Goal: Task Accomplishment & Management: Use online tool/utility

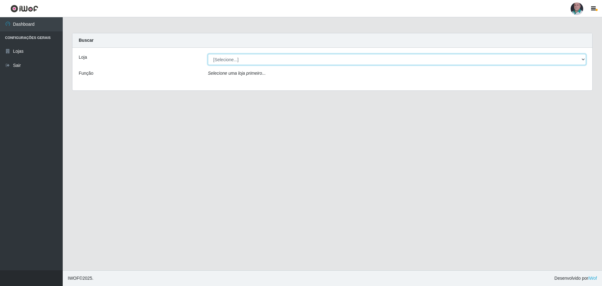
click at [583, 58] on select "[Selecione...] Mar Vermelho - Loja 05" at bounding box center [397, 59] width 378 height 11
select select "252"
click at [208, 54] on select "[Selecione...] Mar Vermelho - Loja 05" at bounding box center [397, 59] width 378 height 11
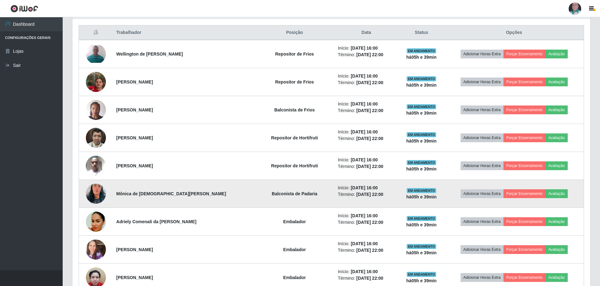
scroll to position [188, 0]
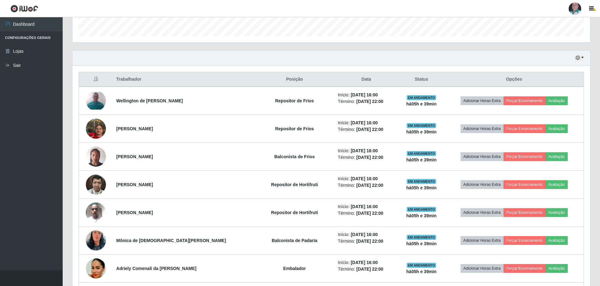
click at [306, 8] on header "Perfil Alterar Senha Sair" at bounding box center [300, 8] width 600 height 17
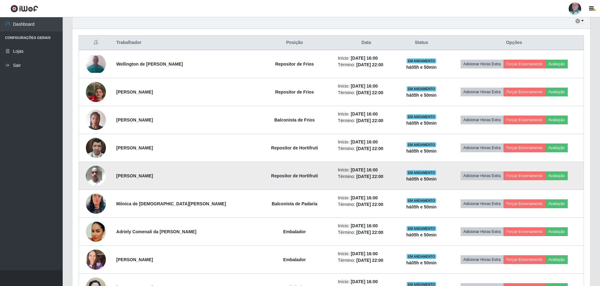
scroll to position [132, 0]
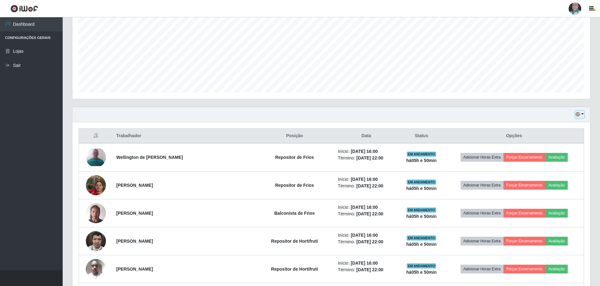
click at [579, 116] on icon "button" at bounding box center [578, 114] width 4 height 4
click at [565, 143] on button "1 dia" at bounding box center [560, 138] width 50 height 13
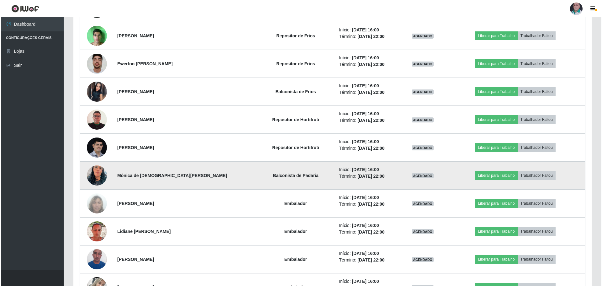
scroll to position [1605, 0]
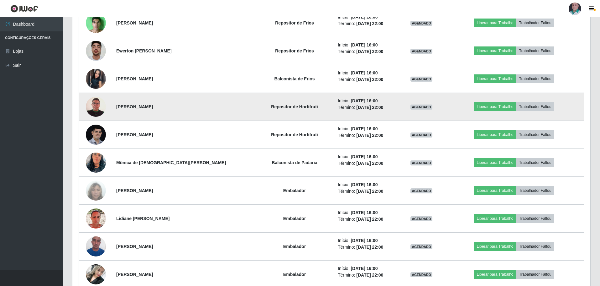
click at [98, 108] on img at bounding box center [96, 106] width 20 height 29
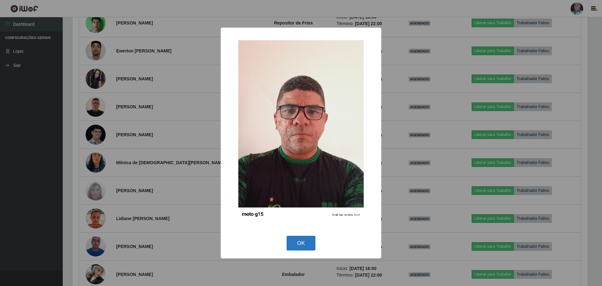
click at [301, 245] on button "OK" at bounding box center [301, 242] width 29 height 15
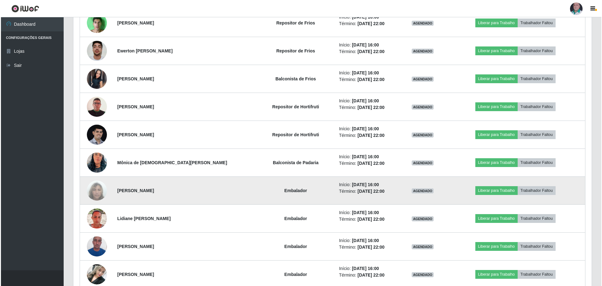
scroll to position [130, 518]
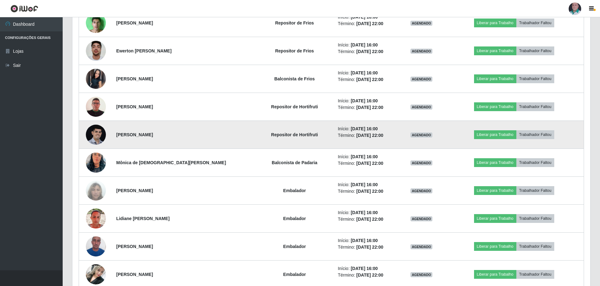
click at [96, 136] on img at bounding box center [96, 134] width 20 height 20
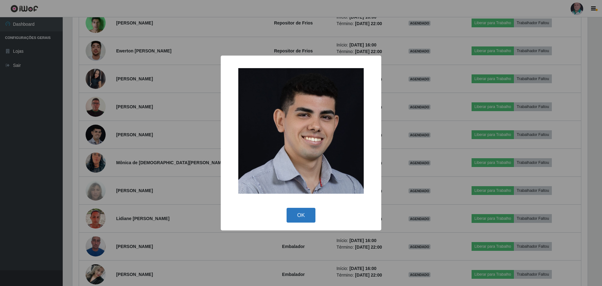
click at [290, 217] on button "OK" at bounding box center [301, 215] width 29 height 15
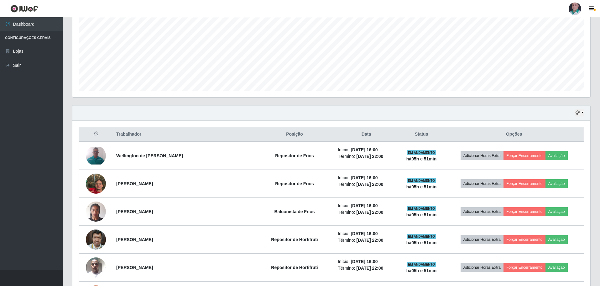
scroll to position [69, 0]
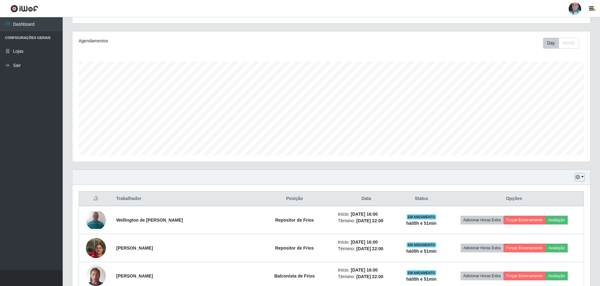
click at [580, 177] on icon "button" at bounding box center [578, 177] width 4 height 4
click at [557, 188] on button "Hoje" at bounding box center [560, 188] width 50 height 13
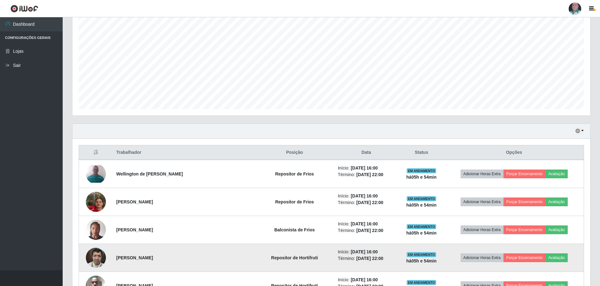
scroll to position [163, 0]
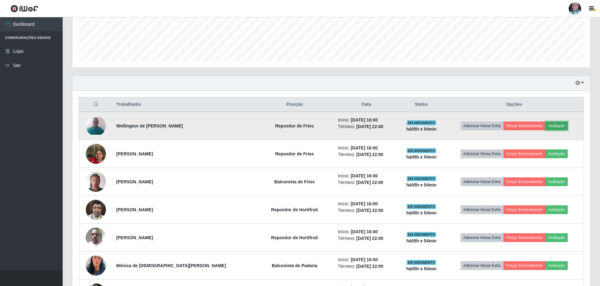
click at [556, 124] on button "Avaliação" at bounding box center [557, 125] width 22 height 9
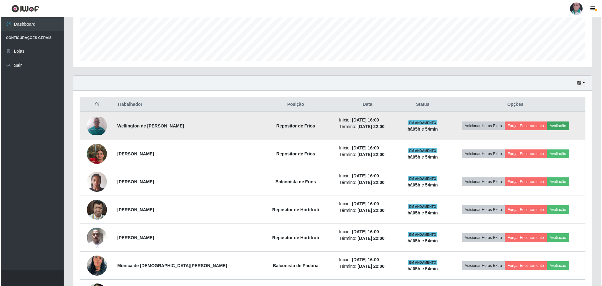
scroll to position [130, 515]
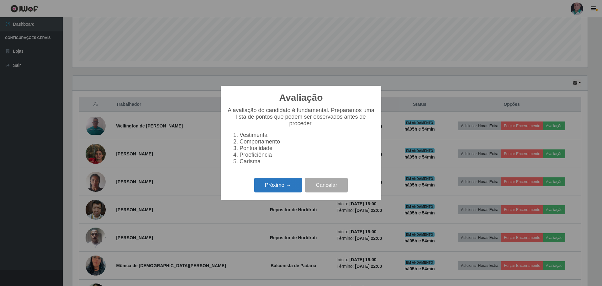
click at [279, 188] on button "Próximo →" at bounding box center [278, 184] width 48 height 15
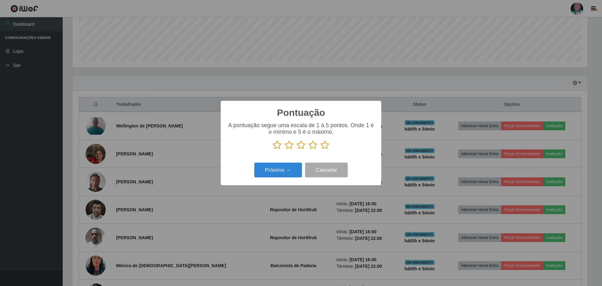
click at [327, 142] on icon at bounding box center [324, 144] width 9 height 9
click at [320, 150] on input "radio" at bounding box center [320, 150] width 0 height 0
click at [283, 169] on button "Próximo →" at bounding box center [278, 169] width 48 height 15
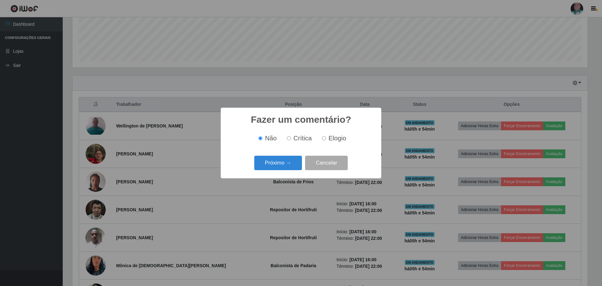
click at [326, 139] on label "Elogio" at bounding box center [332, 138] width 27 height 7
click at [326, 139] on input "Elogio" at bounding box center [324, 138] width 4 height 4
radio input "true"
click at [274, 165] on button "Próximo →" at bounding box center [278, 163] width 48 height 15
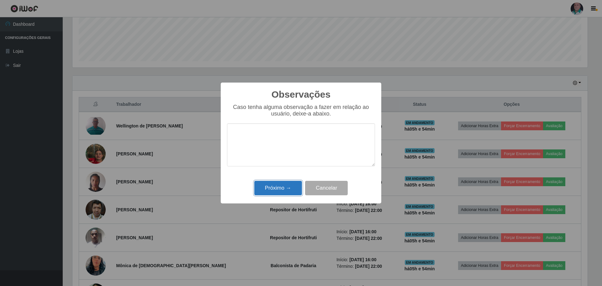
click at [283, 189] on button "Próximo →" at bounding box center [278, 188] width 48 height 15
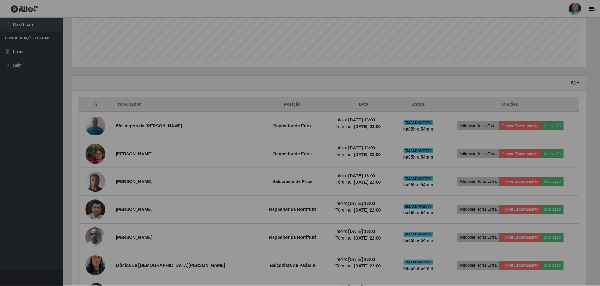
scroll to position [130, 518]
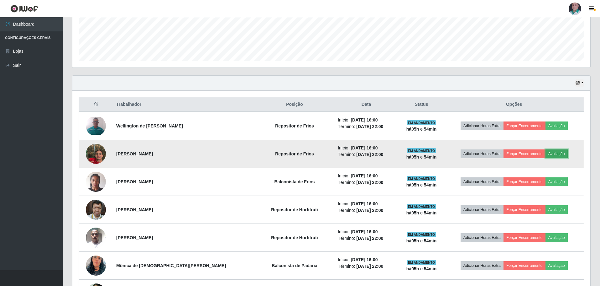
click at [561, 154] on button "Avaliação" at bounding box center [557, 153] width 22 height 9
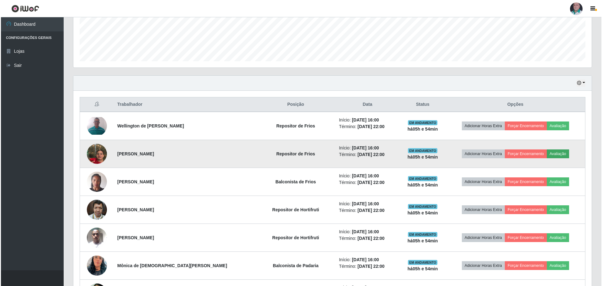
scroll to position [130, 515]
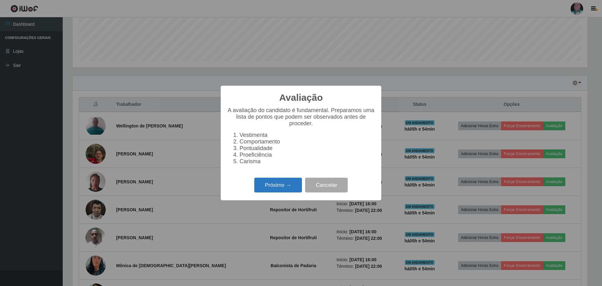
click at [275, 187] on button "Próximo →" at bounding box center [278, 184] width 48 height 15
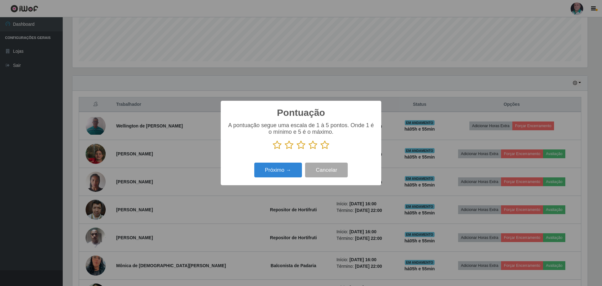
click at [326, 145] on icon at bounding box center [324, 144] width 9 height 9
click at [320, 150] on input "radio" at bounding box center [320, 150] width 0 height 0
click at [288, 170] on button "Próximo →" at bounding box center [278, 169] width 48 height 15
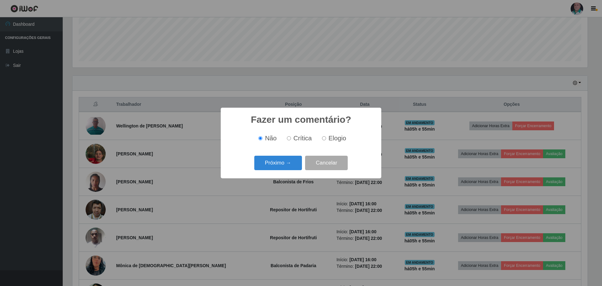
drag, startPoint x: 327, startPoint y: 137, endPoint x: 318, endPoint y: 150, distance: 14.9
click at [327, 138] on label "Elogio" at bounding box center [332, 138] width 27 height 7
click at [326, 138] on input "Elogio" at bounding box center [324, 138] width 4 height 4
radio input "true"
click at [283, 166] on button "Próximo →" at bounding box center [278, 163] width 48 height 15
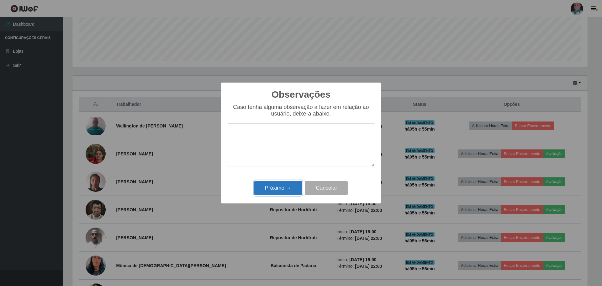
click at [277, 187] on button "Próximo →" at bounding box center [278, 188] width 48 height 15
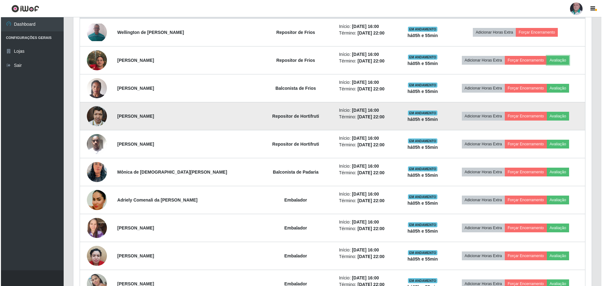
scroll to position [257, 0]
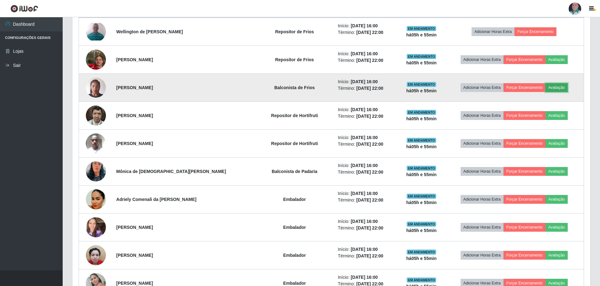
click at [558, 87] on button "Avaliação" at bounding box center [557, 87] width 22 height 9
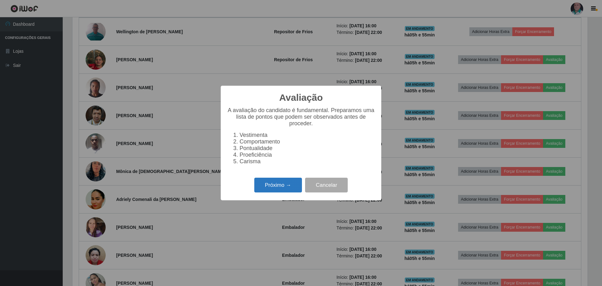
click at [282, 190] on button "Próximo →" at bounding box center [278, 184] width 48 height 15
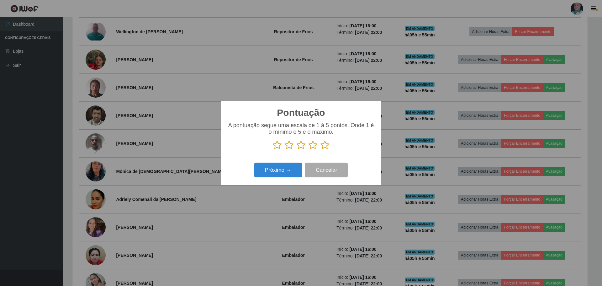
drag, startPoint x: 325, startPoint y: 144, endPoint x: 308, endPoint y: 154, distance: 20.3
click at [325, 144] on icon at bounding box center [324, 144] width 9 height 9
click at [320, 150] on input "radio" at bounding box center [320, 150] width 0 height 0
click at [282, 172] on button "Próximo →" at bounding box center [278, 169] width 48 height 15
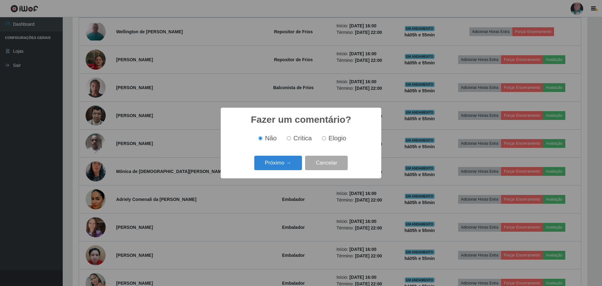
click at [325, 139] on input "Elogio" at bounding box center [324, 138] width 4 height 4
radio input "true"
click at [278, 164] on button "Próximo →" at bounding box center [278, 163] width 48 height 15
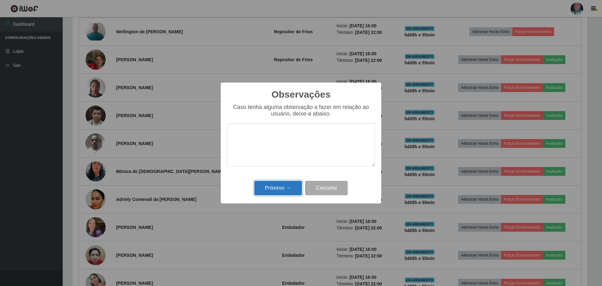
click at [281, 188] on button "Próximo →" at bounding box center [278, 188] width 48 height 15
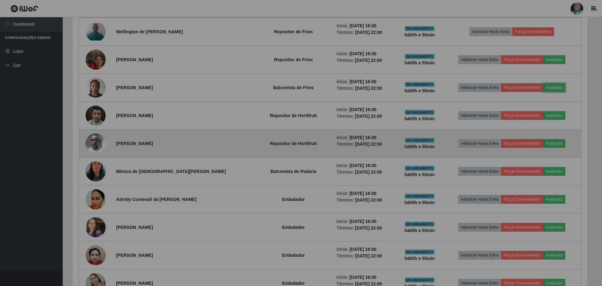
scroll to position [130, 518]
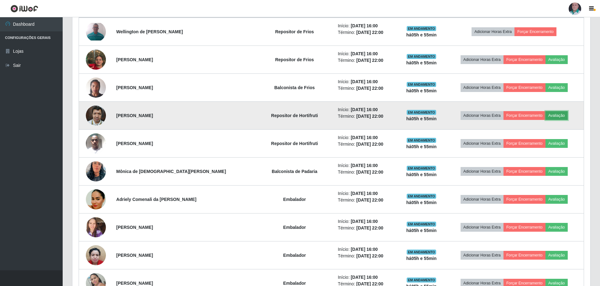
click at [561, 119] on button "Avaliação" at bounding box center [557, 115] width 22 height 9
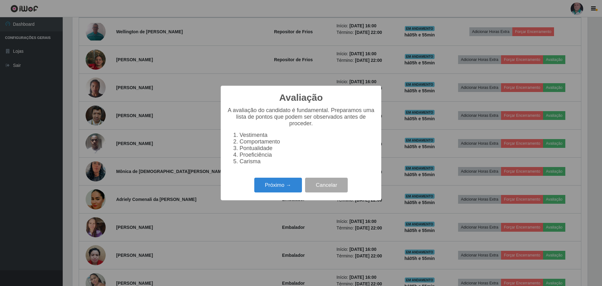
scroll to position [130, 515]
click at [288, 192] on button "Próximo →" at bounding box center [278, 184] width 48 height 15
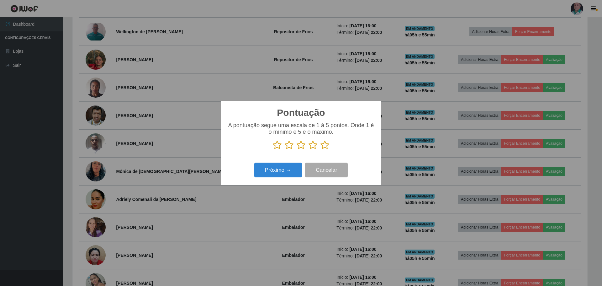
click at [324, 147] on icon at bounding box center [324, 144] width 9 height 9
click at [320, 150] on input "radio" at bounding box center [320, 150] width 0 height 0
click at [274, 175] on button "Próximo →" at bounding box center [278, 169] width 48 height 15
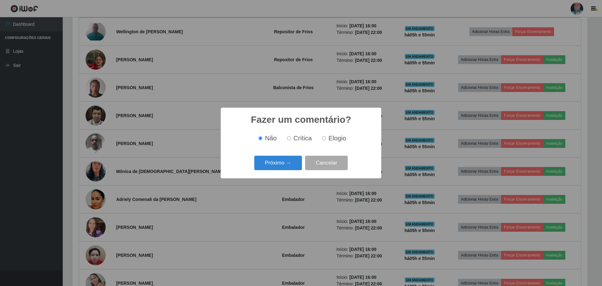
click at [332, 139] on span "Elogio" at bounding box center [338, 138] width 18 height 7
click at [326, 139] on input "Elogio" at bounding box center [324, 138] width 4 height 4
radio input "true"
click at [275, 165] on button "Próximo →" at bounding box center [278, 163] width 48 height 15
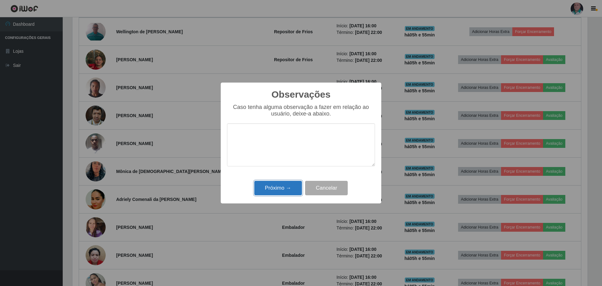
click at [278, 189] on button "Próximo →" at bounding box center [278, 188] width 48 height 15
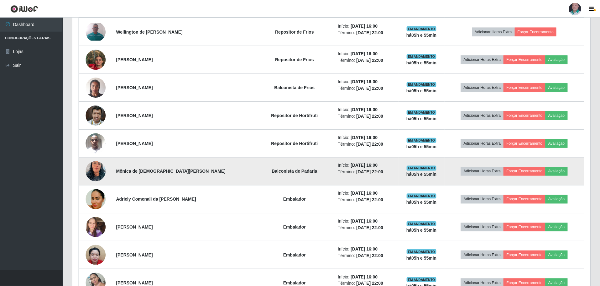
scroll to position [130, 518]
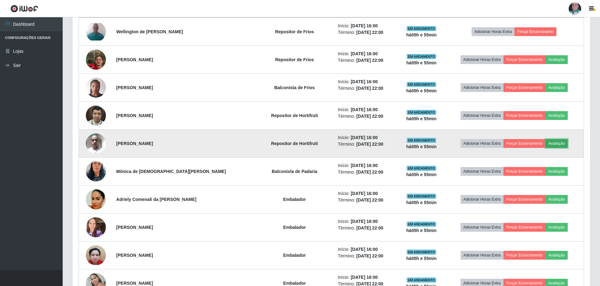
click at [552, 142] on button "Avaliação" at bounding box center [557, 143] width 22 height 9
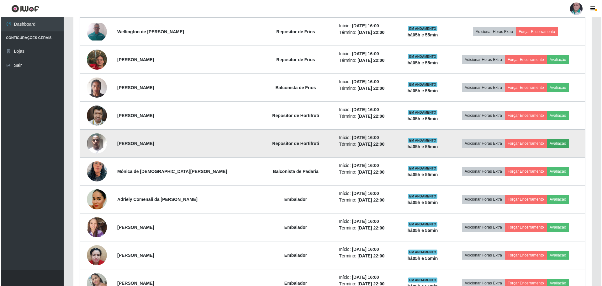
scroll to position [130, 515]
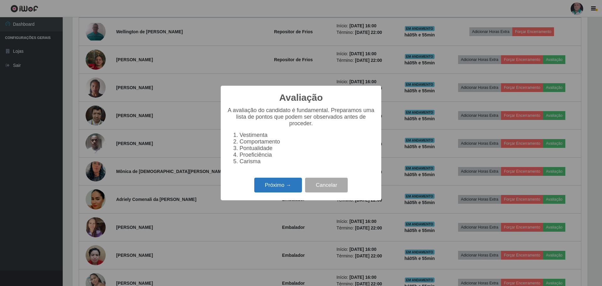
click at [266, 189] on button "Próximo →" at bounding box center [278, 184] width 48 height 15
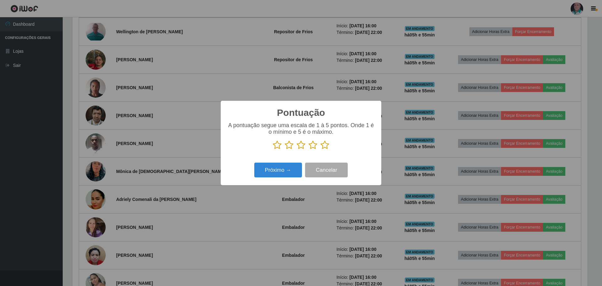
click at [324, 147] on icon at bounding box center [324, 144] width 9 height 9
click at [320, 150] on input "radio" at bounding box center [320, 150] width 0 height 0
click at [293, 169] on button "Próximo →" at bounding box center [278, 169] width 48 height 15
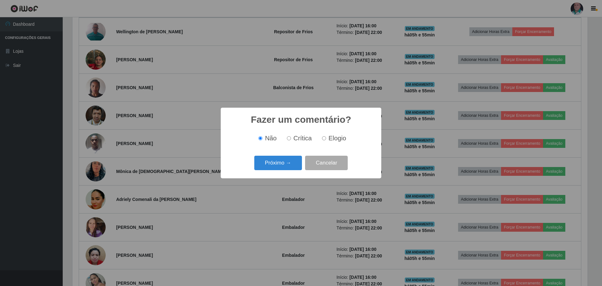
click at [332, 139] on span "Elogio" at bounding box center [338, 138] width 18 height 7
click at [326, 139] on input "Elogio" at bounding box center [324, 138] width 4 height 4
radio input "true"
click at [288, 165] on button "Próximo →" at bounding box center [278, 163] width 48 height 15
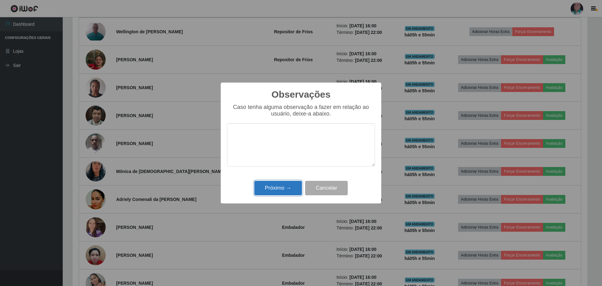
click at [282, 185] on button "Próximo →" at bounding box center [278, 188] width 48 height 15
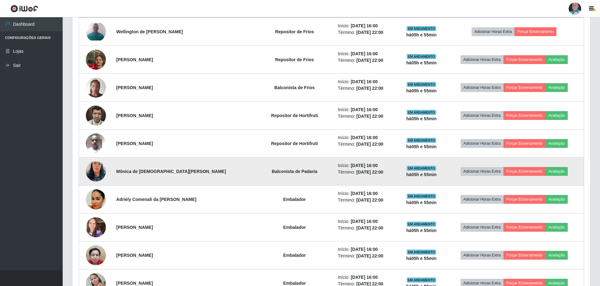
click at [554, 176] on td "Adicionar Horas Extra Forçar Encerramento Avaliação" at bounding box center [515, 171] width 140 height 28
click at [554, 170] on button "Avaliação" at bounding box center [557, 171] width 22 height 9
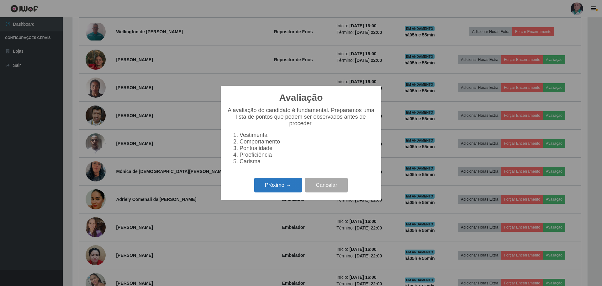
click at [289, 187] on button "Próximo →" at bounding box center [278, 184] width 48 height 15
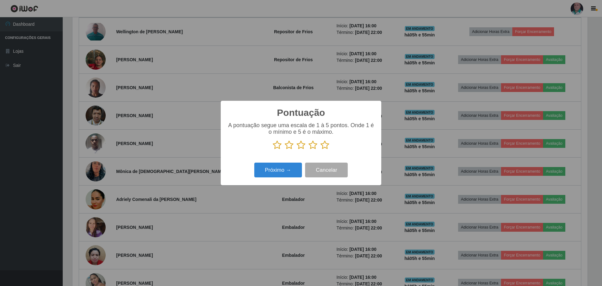
click at [324, 144] on icon at bounding box center [324, 144] width 9 height 9
click at [320, 150] on input "radio" at bounding box center [320, 150] width 0 height 0
click at [280, 172] on button "Próximo →" at bounding box center [278, 169] width 48 height 15
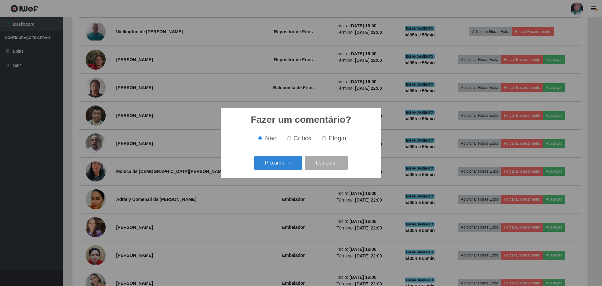
click at [329, 137] on span "Elogio" at bounding box center [338, 138] width 18 height 7
click at [326, 137] on input "Elogio" at bounding box center [324, 138] width 4 height 4
radio input "true"
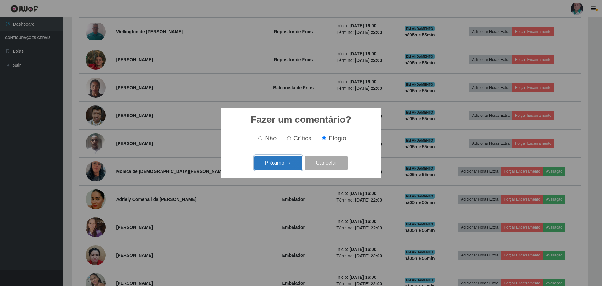
click at [275, 162] on button "Próximo →" at bounding box center [278, 163] width 48 height 15
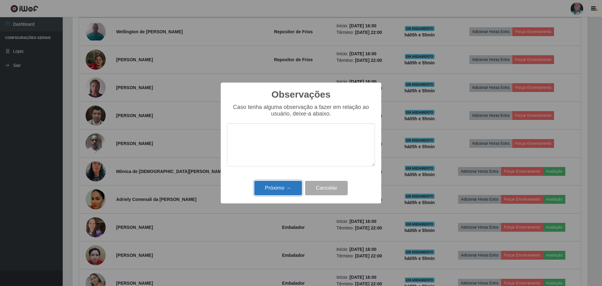
click at [276, 186] on button "Próximo →" at bounding box center [278, 188] width 48 height 15
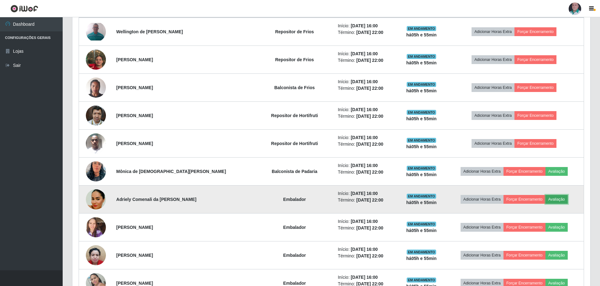
click at [553, 198] on button "Avaliação" at bounding box center [557, 199] width 22 height 9
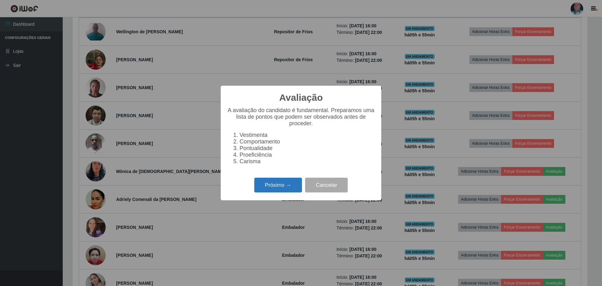
click at [273, 189] on button "Próximo →" at bounding box center [278, 184] width 48 height 15
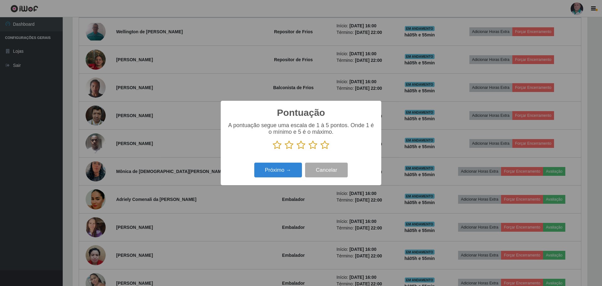
click at [323, 146] on icon at bounding box center [324, 144] width 9 height 9
click at [320, 150] on input "radio" at bounding box center [320, 150] width 0 height 0
click at [288, 168] on button "Próximo →" at bounding box center [278, 169] width 48 height 15
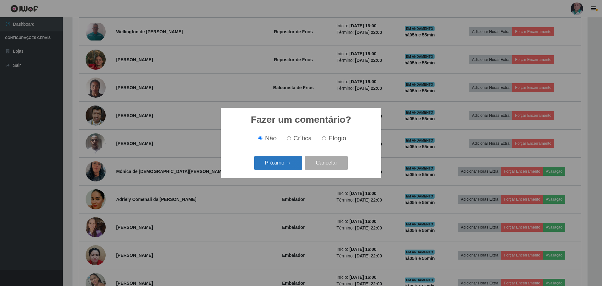
drag, startPoint x: 342, startPoint y: 138, endPoint x: 294, endPoint y: 161, distance: 53.1
click at [340, 140] on span "Elogio" at bounding box center [338, 138] width 18 height 7
click at [285, 162] on button "Próximo →" at bounding box center [278, 163] width 48 height 15
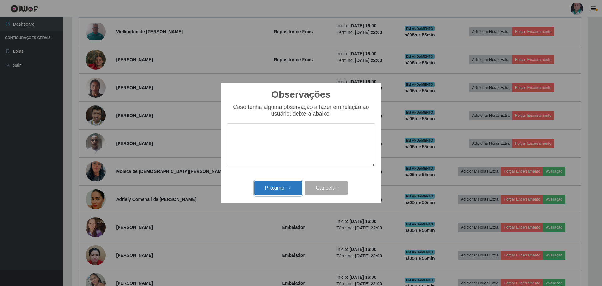
click at [283, 186] on button "Próximo →" at bounding box center [278, 188] width 48 height 15
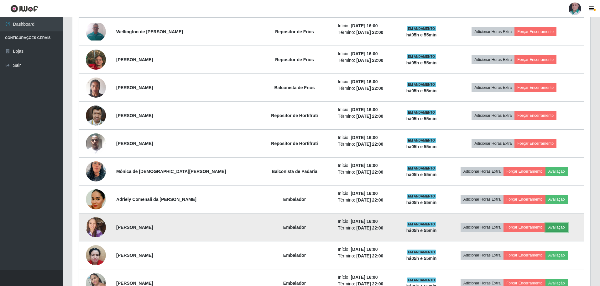
click at [556, 226] on button "Avaliação" at bounding box center [557, 227] width 22 height 9
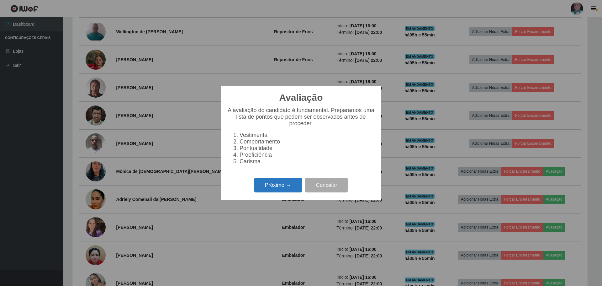
click at [278, 192] on button "Próximo →" at bounding box center [278, 184] width 48 height 15
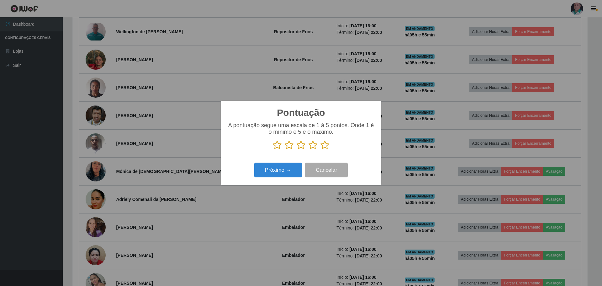
click at [323, 146] on icon at bounding box center [324, 144] width 9 height 9
click at [320, 150] on input "radio" at bounding box center [320, 150] width 0 height 0
click at [285, 172] on button "Próximo →" at bounding box center [278, 169] width 48 height 15
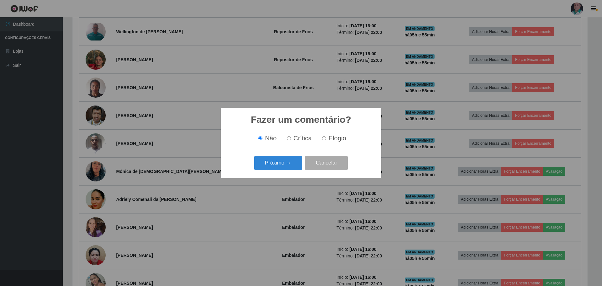
click at [329, 139] on span "Elogio" at bounding box center [338, 138] width 18 height 7
click at [326, 139] on input "Elogio" at bounding box center [324, 138] width 4 height 4
radio input "true"
click at [286, 163] on button "Próximo →" at bounding box center [278, 163] width 48 height 15
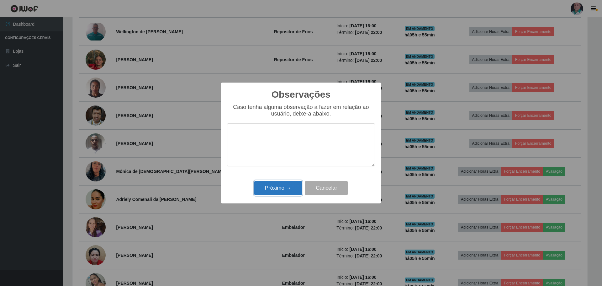
click at [290, 187] on button "Próximo →" at bounding box center [278, 188] width 48 height 15
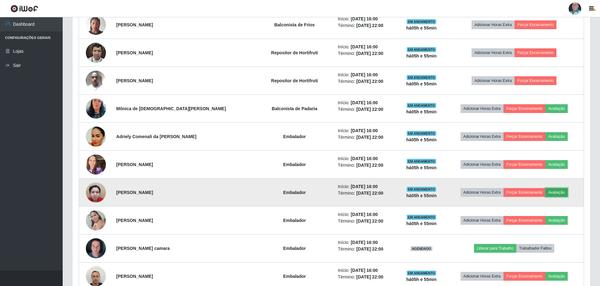
click at [561, 192] on button "Avaliação" at bounding box center [557, 192] width 22 height 9
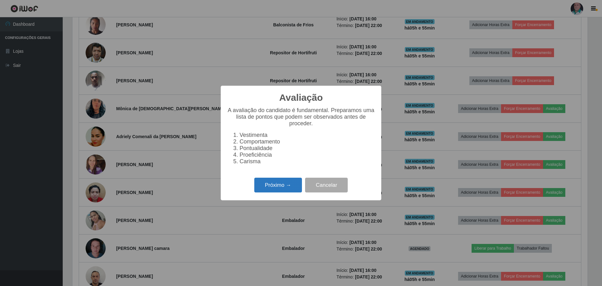
click at [300, 189] on button "Próximo →" at bounding box center [278, 184] width 48 height 15
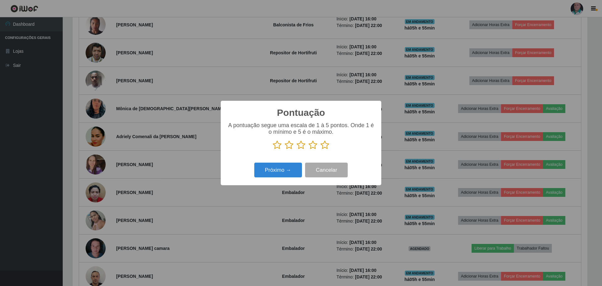
click at [324, 146] on icon at bounding box center [324, 144] width 9 height 9
click at [320, 150] on input "radio" at bounding box center [320, 150] width 0 height 0
click at [284, 174] on button "Próximo →" at bounding box center [278, 169] width 48 height 15
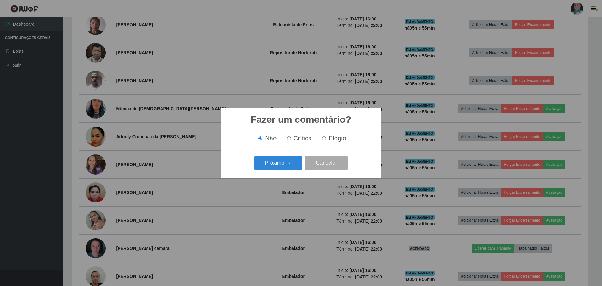
click at [330, 139] on span "Elogio" at bounding box center [338, 138] width 18 height 7
click at [326, 139] on input "Elogio" at bounding box center [324, 138] width 4 height 4
radio input "true"
click at [262, 165] on button "Próximo →" at bounding box center [278, 163] width 48 height 15
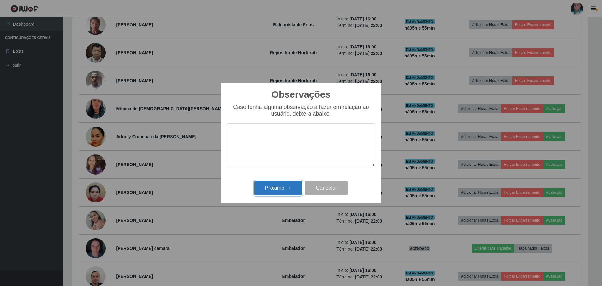
click at [266, 191] on button "Próximo →" at bounding box center [278, 188] width 48 height 15
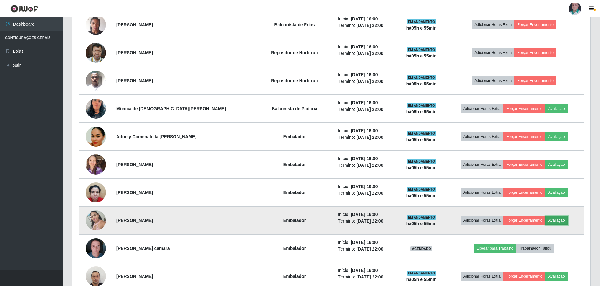
click at [557, 219] on button "Avaliação" at bounding box center [557, 220] width 22 height 9
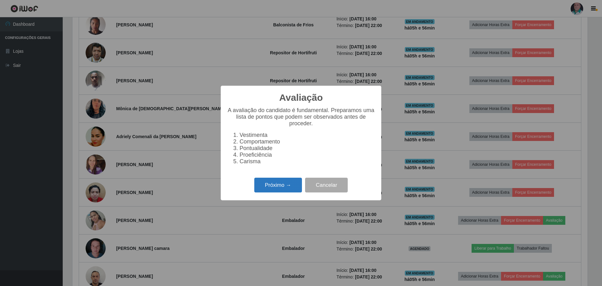
click at [271, 189] on button "Próximo →" at bounding box center [278, 184] width 48 height 15
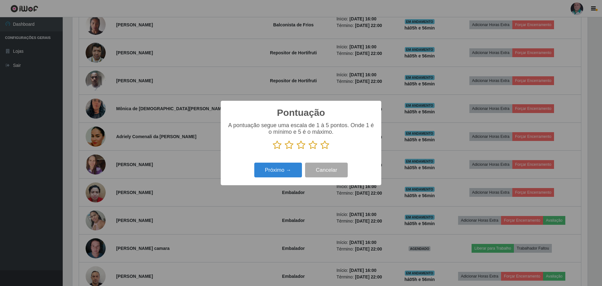
click at [325, 147] on icon at bounding box center [324, 144] width 9 height 9
click at [320, 150] on input "radio" at bounding box center [320, 150] width 0 height 0
click at [279, 179] on div "Próximo → Cancelar" at bounding box center [301, 170] width 148 height 18
click at [283, 171] on button "Próximo →" at bounding box center [278, 169] width 48 height 15
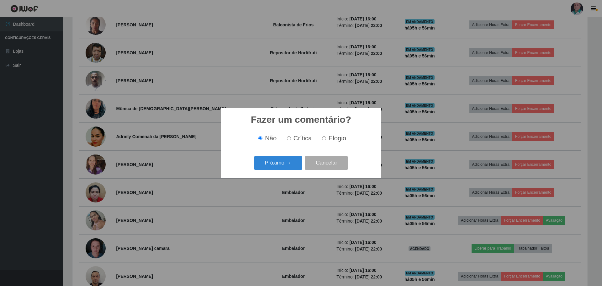
click at [343, 137] on span "Elogio" at bounding box center [338, 138] width 18 height 7
click at [326, 137] on input "Elogio" at bounding box center [324, 138] width 4 height 4
radio input "true"
click at [280, 164] on button "Próximo →" at bounding box center [278, 163] width 48 height 15
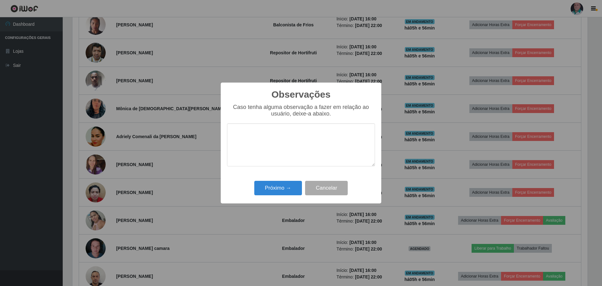
click at [277, 180] on div "Próximo → Cancelar" at bounding box center [301, 188] width 148 height 18
click at [273, 189] on button "Próximo →" at bounding box center [278, 188] width 48 height 15
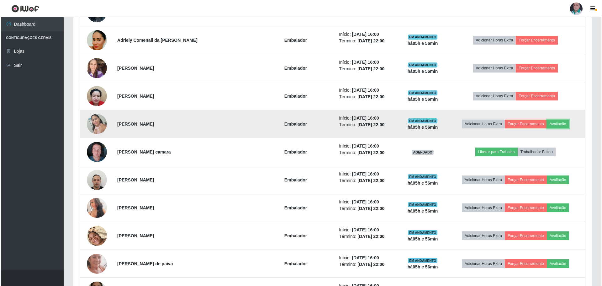
scroll to position [445, 0]
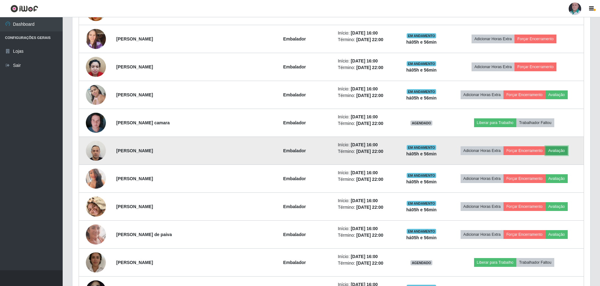
click at [550, 152] on button "Avaliação" at bounding box center [557, 150] width 22 height 9
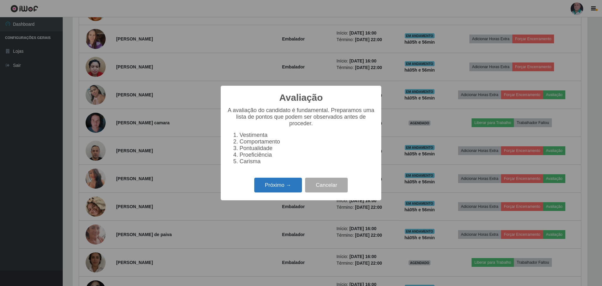
click at [273, 192] on button "Próximo →" at bounding box center [278, 184] width 48 height 15
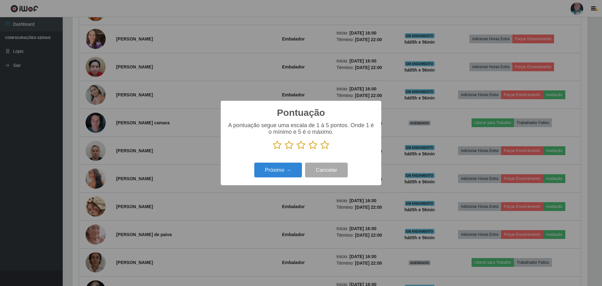
click at [328, 142] on icon at bounding box center [324, 144] width 9 height 9
click at [320, 150] on input "radio" at bounding box center [320, 150] width 0 height 0
click at [284, 167] on button "Próximo →" at bounding box center [278, 169] width 48 height 15
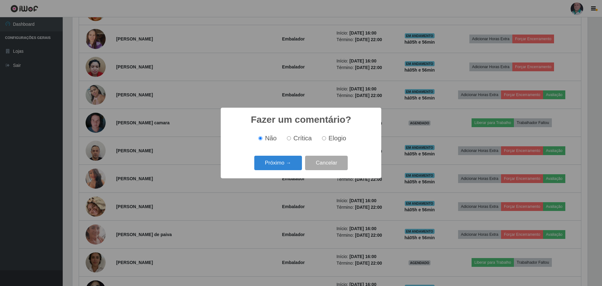
click at [335, 141] on span "Elogio" at bounding box center [338, 138] width 18 height 7
click at [326, 140] on input "Elogio" at bounding box center [324, 138] width 4 height 4
radio input "true"
click at [265, 166] on button "Próximo →" at bounding box center [278, 163] width 48 height 15
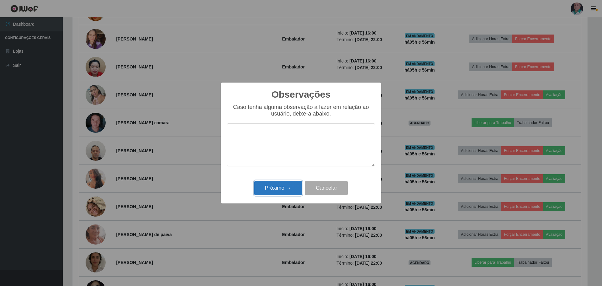
click at [278, 192] on button "Próximo →" at bounding box center [278, 188] width 48 height 15
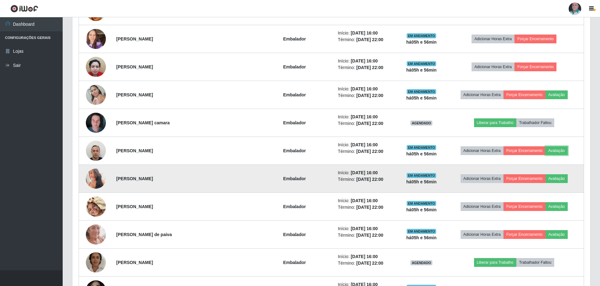
scroll to position [130, 518]
click at [552, 178] on button "Avaliação" at bounding box center [557, 178] width 22 height 9
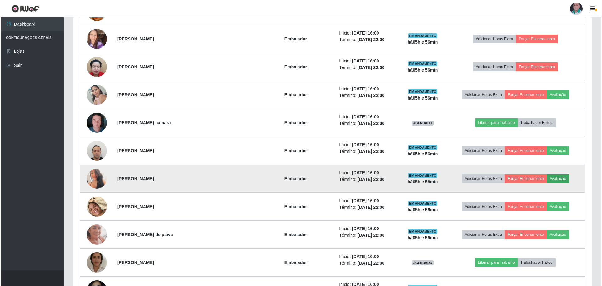
scroll to position [130, 515]
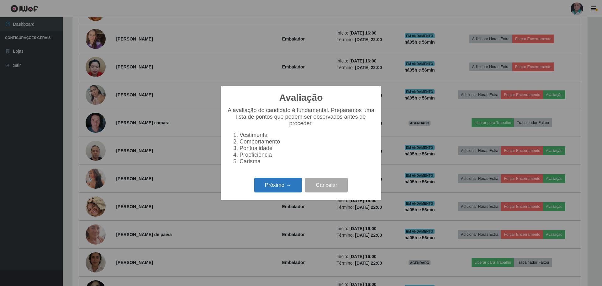
click at [265, 185] on button "Próximo →" at bounding box center [278, 184] width 48 height 15
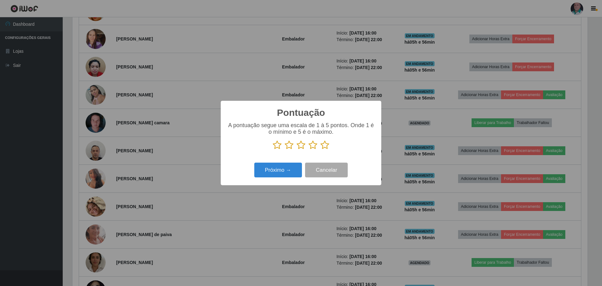
click at [325, 147] on icon at bounding box center [324, 144] width 9 height 9
click at [320, 150] on input "radio" at bounding box center [320, 150] width 0 height 0
click at [262, 173] on button "Próximo →" at bounding box center [278, 169] width 48 height 15
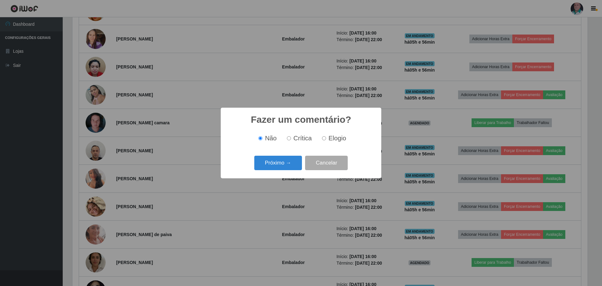
click at [328, 137] on label "Elogio" at bounding box center [332, 138] width 27 height 7
click at [326, 137] on input "Elogio" at bounding box center [324, 138] width 4 height 4
radio input "true"
click at [277, 166] on button "Próximo →" at bounding box center [278, 163] width 48 height 15
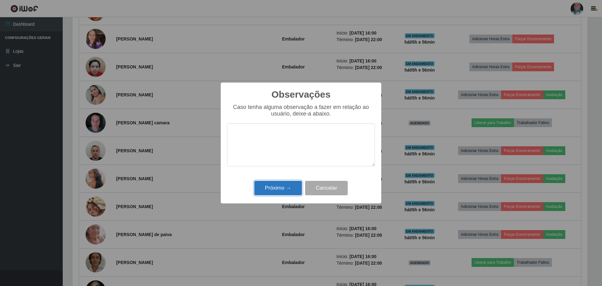
click at [278, 189] on button "Próximo →" at bounding box center [278, 188] width 48 height 15
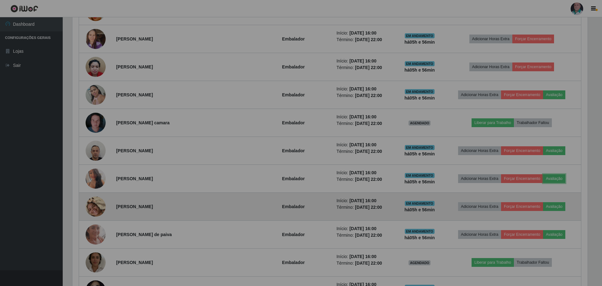
scroll to position [130, 518]
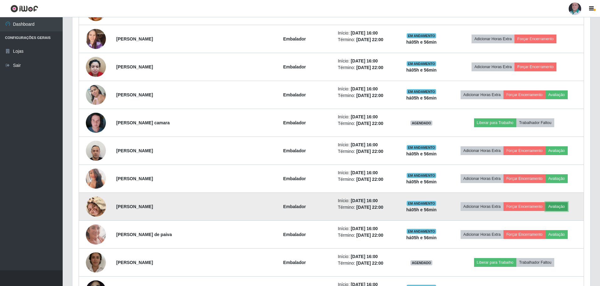
click at [559, 205] on button "Avaliação" at bounding box center [557, 206] width 22 height 9
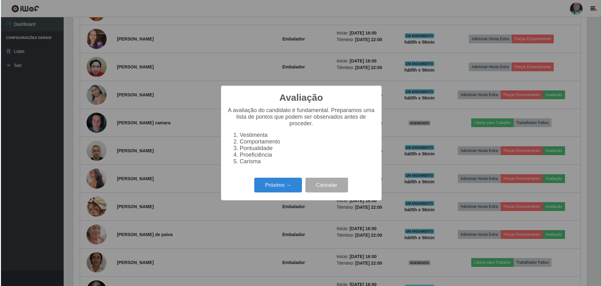
scroll to position [130, 515]
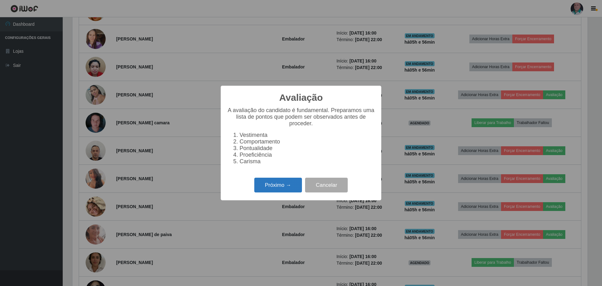
click at [289, 191] on button "Próximo →" at bounding box center [278, 184] width 48 height 15
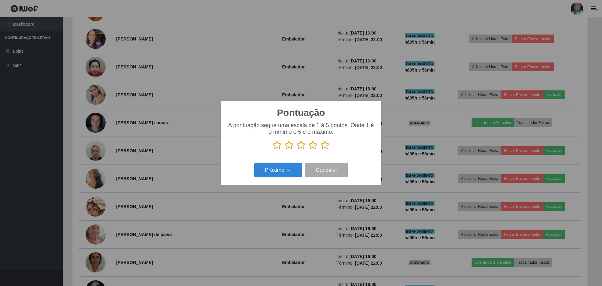
click at [328, 145] on icon at bounding box center [324, 144] width 9 height 9
click at [320, 150] on input "radio" at bounding box center [320, 150] width 0 height 0
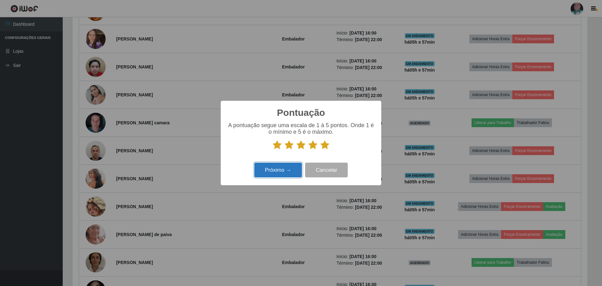
click at [290, 172] on button "Próximo →" at bounding box center [278, 169] width 48 height 15
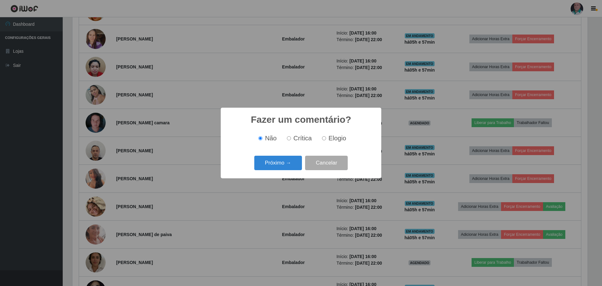
click at [331, 138] on span "Elogio" at bounding box center [338, 138] width 18 height 7
click at [326, 138] on input "Elogio" at bounding box center [324, 138] width 4 height 4
radio input "true"
click at [283, 167] on button "Próximo →" at bounding box center [278, 163] width 48 height 15
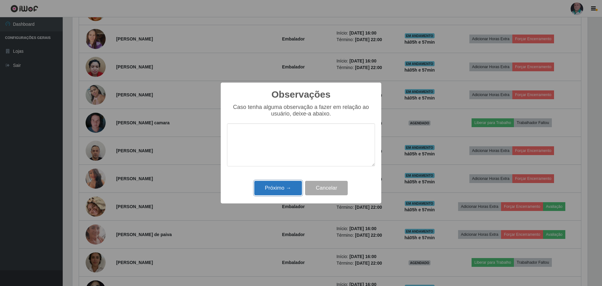
click at [284, 186] on button "Próximo →" at bounding box center [278, 188] width 48 height 15
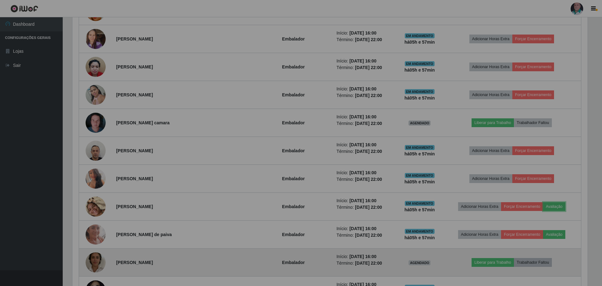
scroll to position [130, 518]
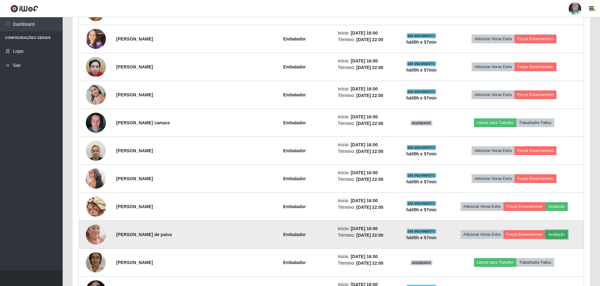
click at [556, 235] on button "Avaliação" at bounding box center [557, 234] width 22 height 9
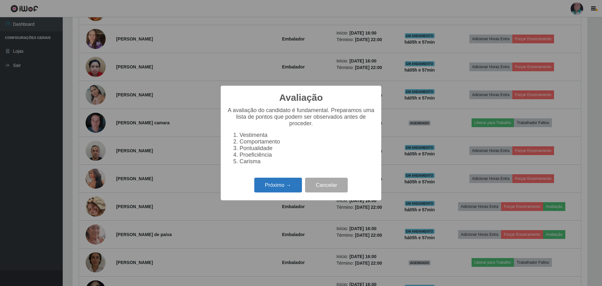
click at [277, 191] on button "Próximo →" at bounding box center [278, 184] width 48 height 15
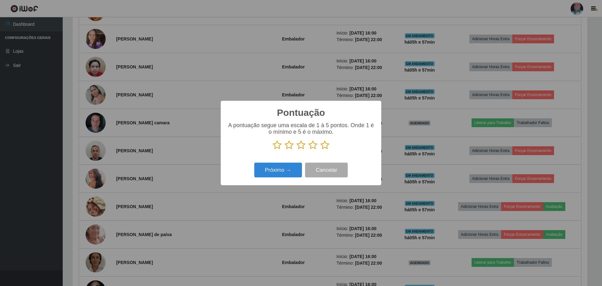
scroll to position [313404, 313019]
click at [323, 145] on icon at bounding box center [324, 144] width 9 height 9
click at [320, 150] on input "radio" at bounding box center [320, 150] width 0 height 0
click at [278, 166] on button "Próximo →" at bounding box center [278, 169] width 48 height 15
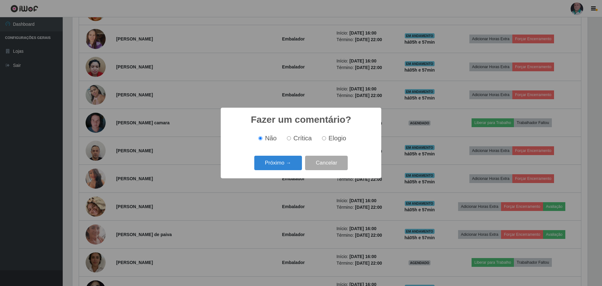
click at [338, 134] on div "Não Crítica Elogio" at bounding box center [301, 138] width 148 height 18
click at [328, 137] on label "Elogio" at bounding box center [332, 138] width 27 height 7
click at [326, 137] on input "Elogio" at bounding box center [324, 138] width 4 height 4
radio input "true"
click at [276, 161] on button "Próximo →" at bounding box center [278, 163] width 48 height 15
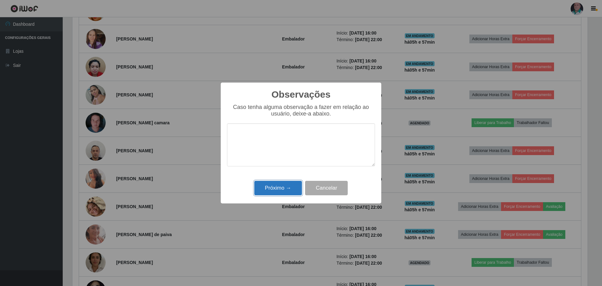
click at [278, 188] on button "Próximo →" at bounding box center [278, 188] width 48 height 15
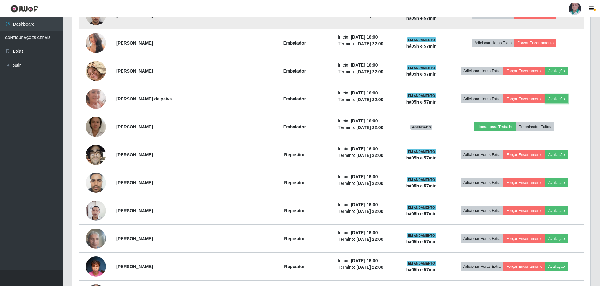
scroll to position [665, 0]
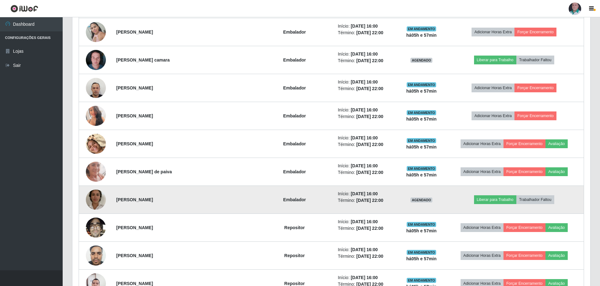
click at [101, 197] on img at bounding box center [96, 200] width 20 height 36
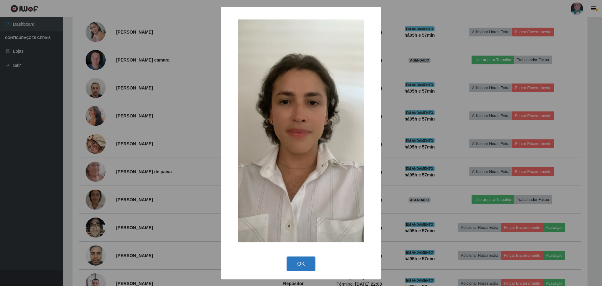
click at [309, 263] on button "OK" at bounding box center [301, 263] width 29 height 15
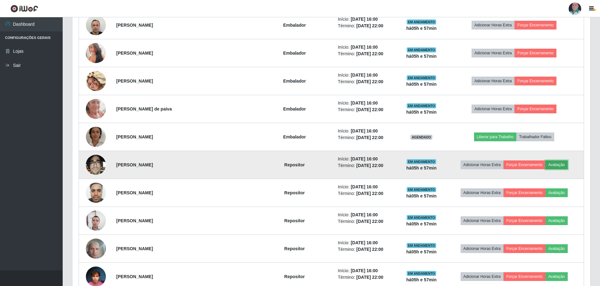
click at [562, 165] on button "Avaliação" at bounding box center [557, 164] width 22 height 9
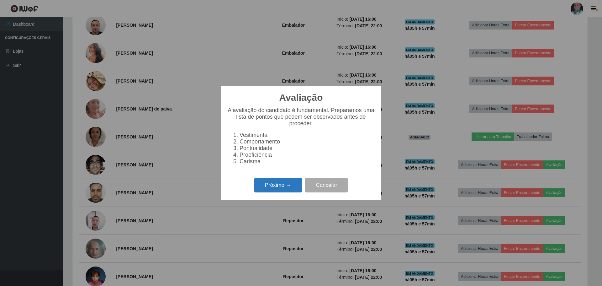
click at [277, 185] on button "Próximo →" at bounding box center [278, 184] width 48 height 15
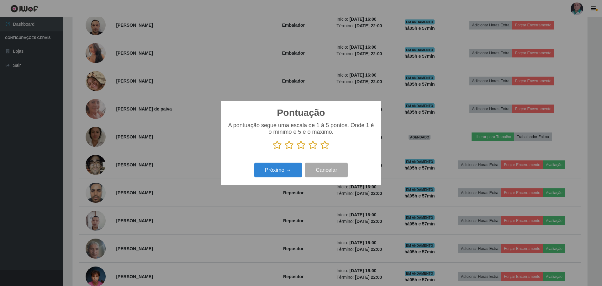
click at [324, 146] on icon at bounding box center [324, 144] width 9 height 9
click at [320, 150] on input "radio" at bounding box center [320, 150] width 0 height 0
click at [287, 166] on button "Próximo →" at bounding box center [278, 169] width 48 height 15
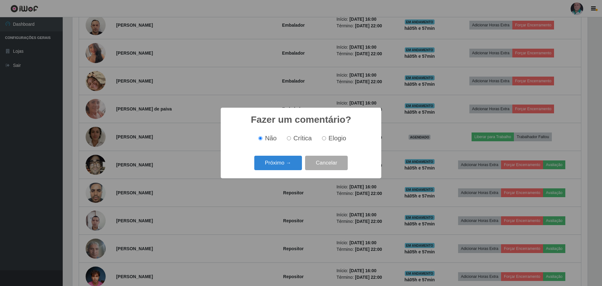
click at [331, 138] on span "Elogio" at bounding box center [338, 138] width 18 height 7
click at [326, 138] on input "Elogio" at bounding box center [324, 138] width 4 height 4
radio input "true"
click at [287, 163] on button "Próximo →" at bounding box center [278, 163] width 48 height 15
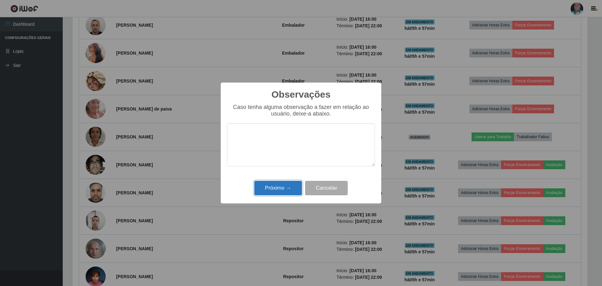
click at [278, 194] on button "Próximo →" at bounding box center [278, 188] width 48 height 15
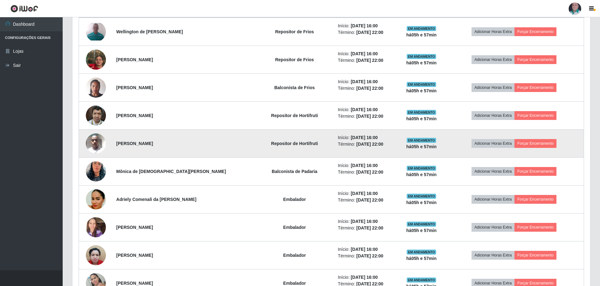
click at [94, 143] on img at bounding box center [96, 143] width 20 height 27
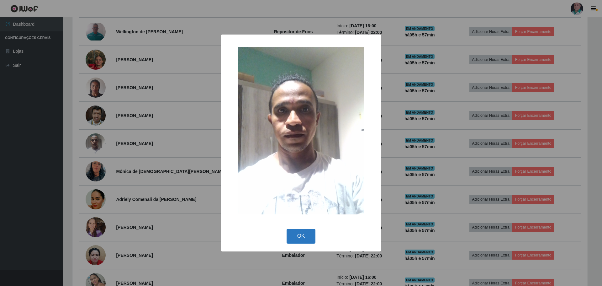
click at [299, 233] on button "OK" at bounding box center [301, 236] width 29 height 15
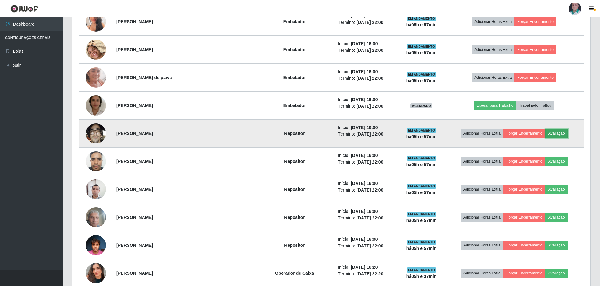
click at [559, 135] on button "Avaliação" at bounding box center [557, 133] width 22 height 9
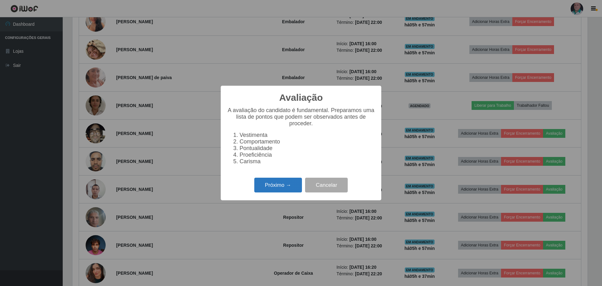
click at [281, 191] on button "Próximo →" at bounding box center [278, 184] width 48 height 15
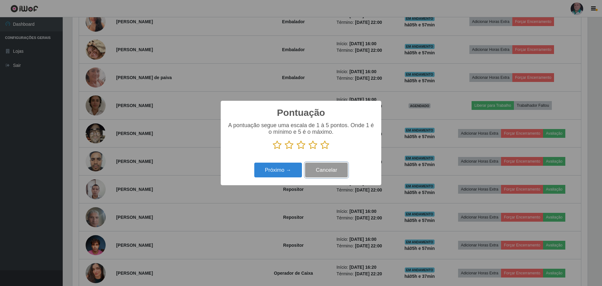
click at [343, 172] on button "Cancelar" at bounding box center [326, 169] width 43 height 15
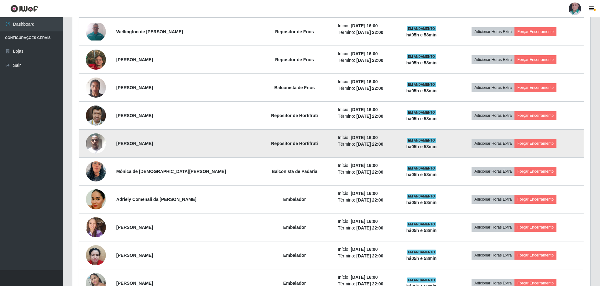
click at [97, 145] on img at bounding box center [96, 143] width 20 height 27
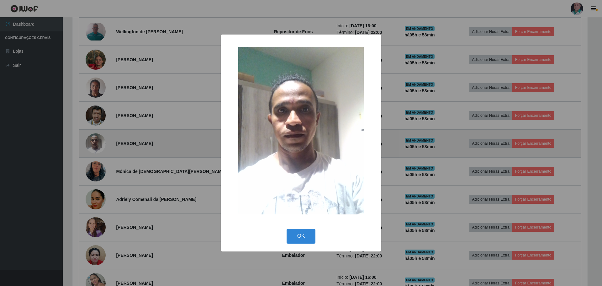
click at [287, 229] on button "OK" at bounding box center [301, 236] width 29 height 15
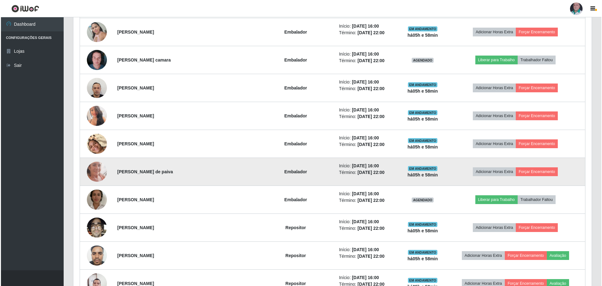
scroll to position [602, 0]
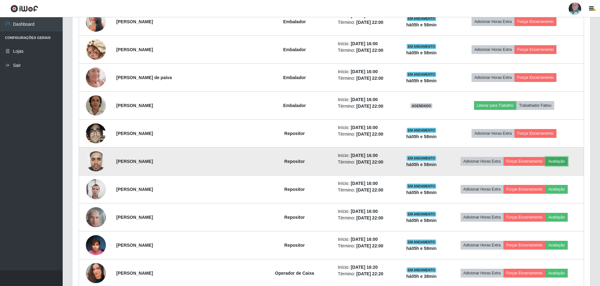
click at [553, 164] on button "Avaliação" at bounding box center [557, 161] width 22 height 9
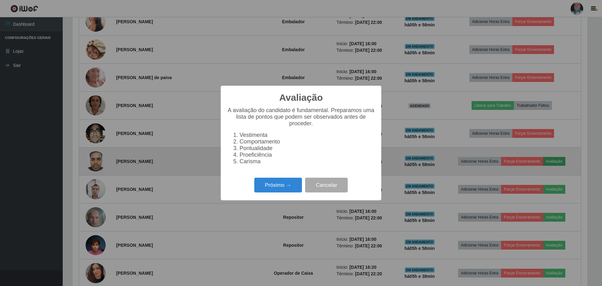
scroll to position [130, 515]
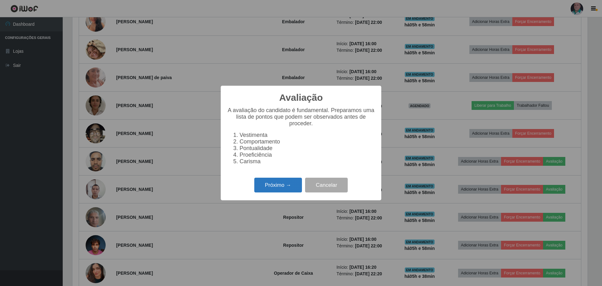
click at [262, 187] on button "Próximo →" at bounding box center [278, 184] width 48 height 15
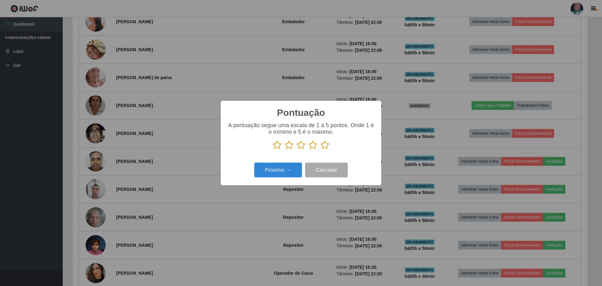
drag, startPoint x: 325, startPoint y: 144, endPoint x: 320, endPoint y: 149, distance: 7.8
click at [325, 145] on icon at bounding box center [324, 144] width 9 height 9
click at [320, 150] on input "radio" at bounding box center [320, 150] width 0 height 0
click at [284, 170] on button "Próximo →" at bounding box center [278, 169] width 48 height 15
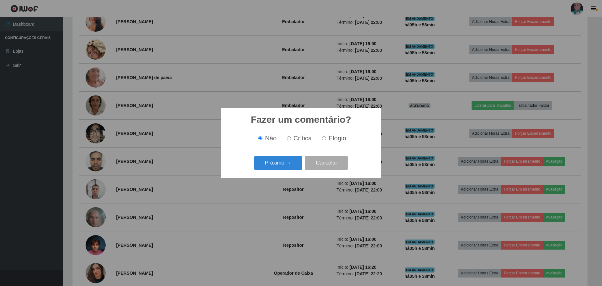
click at [336, 135] on span "Elogio" at bounding box center [338, 138] width 18 height 7
click at [326, 136] on input "Elogio" at bounding box center [324, 138] width 4 height 4
radio input "true"
click at [267, 160] on button "Próximo →" at bounding box center [278, 163] width 48 height 15
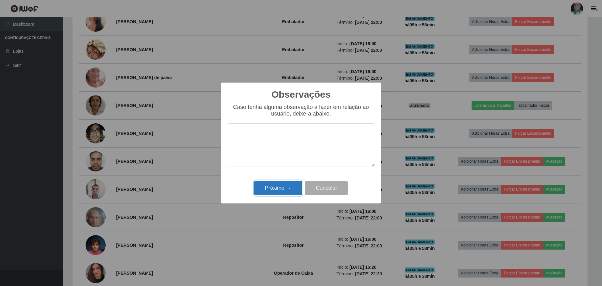
click at [287, 191] on button "Próximo →" at bounding box center [278, 188] width 48 height 15
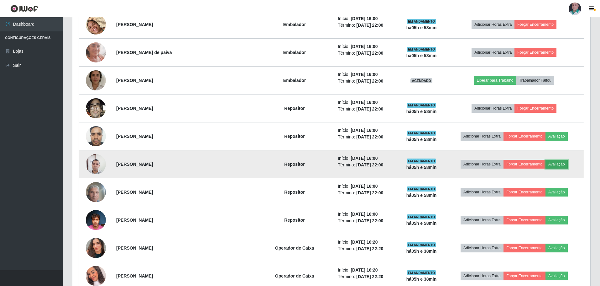
click at [561, 161] on button "Avaliação" at bounding box center [557, 164] width 22 height 9
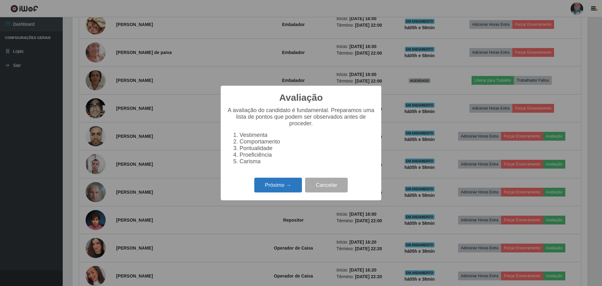
click at [288, 189] on button "Próximo →" at bounding box center [278, 184] width 48 height 15
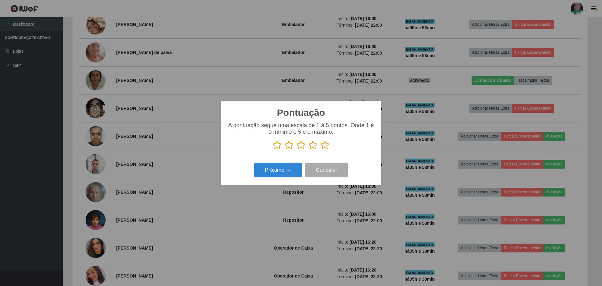
click at [278, 146] on icon at bounding box center [277, 144] width 9 height 9
click at [273, 150] on input "radio" at bounding box center [273, 150] width 0 height 0
click at [286, 174] on button "Próximo →" at bounding box center [278, 169] width 48 height 15
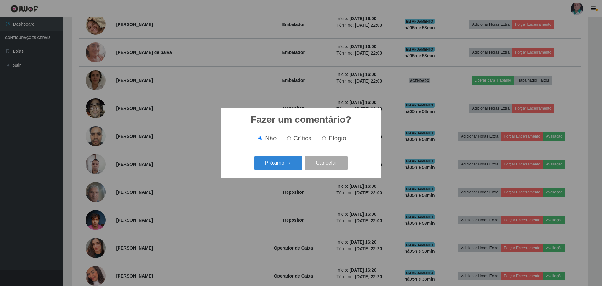
click at [298, 136] on span "Crítica" at bounding box center [302, 138] width 18 height 7
click at [291, 136] on input "Crítica" at bounding box center [289, 138] width 4 height 4
radio input "true"
click at [290, 163] on button "Próximo →" at bounding box center [278, 163] width 48 height 15
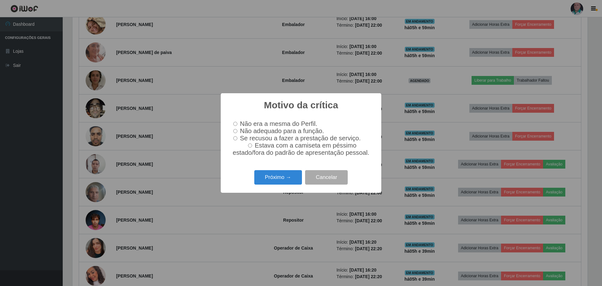
click at [236, 131] on input "Não adequado para a função." at bounding box center [235, 131] width 4 height 4
radio input "true"
click at [287, 184] on button "Próximo →" at bounding box center [278, 177] width 48 height 15
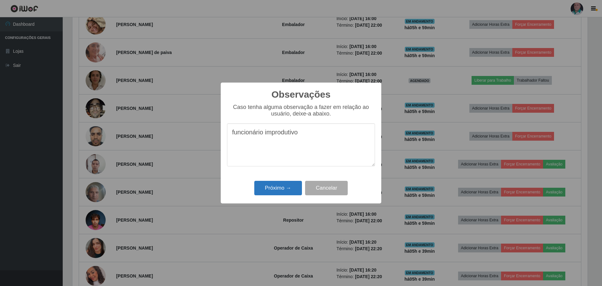
type textarea "funcionário improdutivo"
click at [276, 187] on button "Próximo →" at bounding box center [278, 188] width 48 height 15
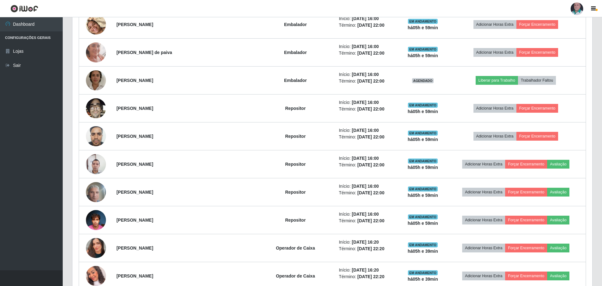
scroll to position [130, 518]
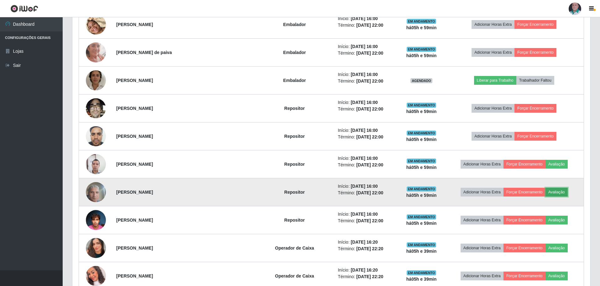
click at [557, 191] on button "Avaliação" at bounding box center [557, 191] width 22 height 9
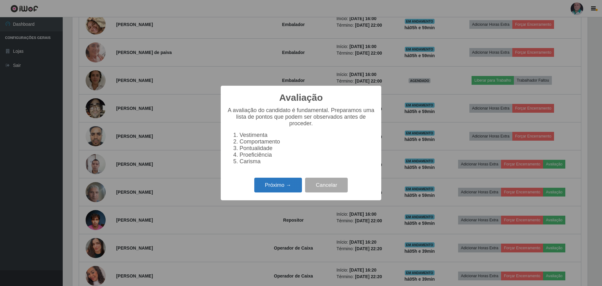
click at [286, 187] on button "Próximo →" at bounding box center [278, 184] width 48 height 15
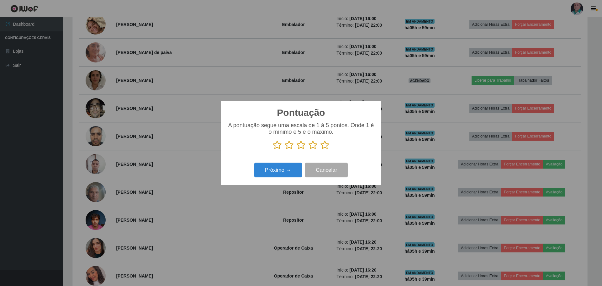
scroll to position [313404, 313019]
click at [328, 142] on icon at bounding box center [324, 144] width 9 height 9
click at [320, 150] on input "radio" at bounding box center [320, 150] width 0 height 0
click at [284, 173] on button "Próximo →" at bounding box center [278, 169] width 48 height 15
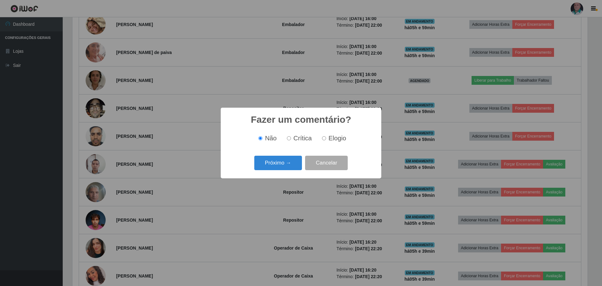
click at [325, 139] on input "Elogio" at bounding box center [324, 138] width 4 height 4
radio input "true"
click at [288, 166] on button "Próximo →" at bounding box center [278, 163] width 48 height 15
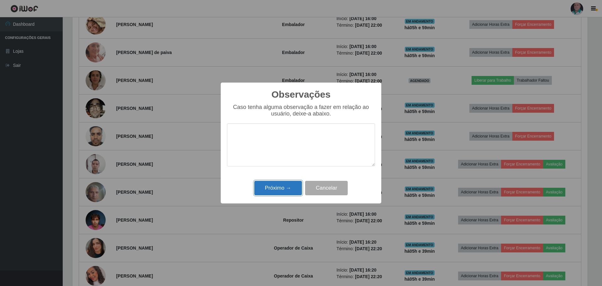
click at [276, 187] on button "Próximo →" at bounding box center [278, 188] width 48 height 15
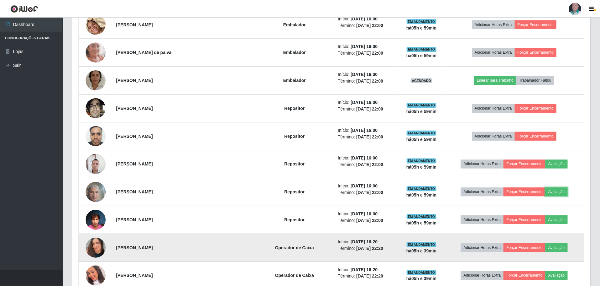
scroll to position [130, 518]
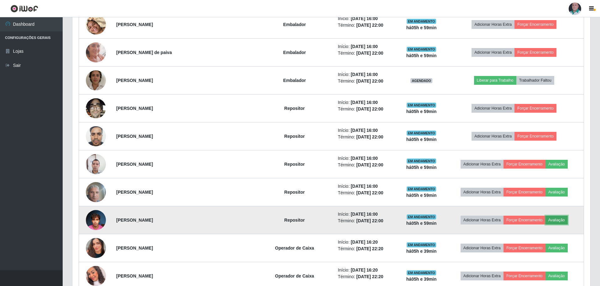
click at [553, 218] on button "Avaliação" at bounding box center [557, 219] width 22 height 9
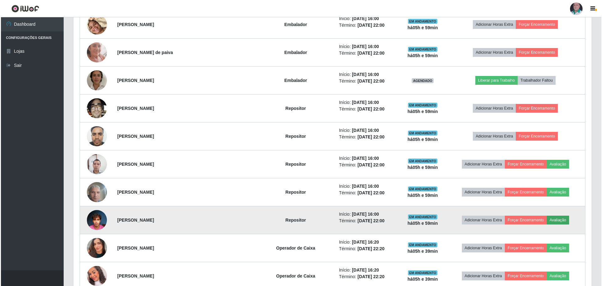
scroll to position [130, 515]
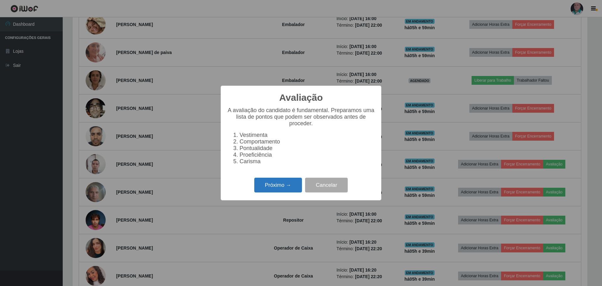
click at [264, 187] on button "Próximo →" at bounding box center [278, 184] width 48 height 15
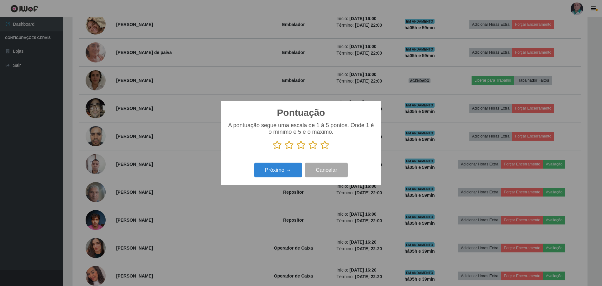
scroll to position [313404, 313019]
click at [322, 145] on icon at bounding box center [324, 144] width 9 height 9
click at [320, 150] on input "radio" at bounding box center [320, 150] width 0 height 0
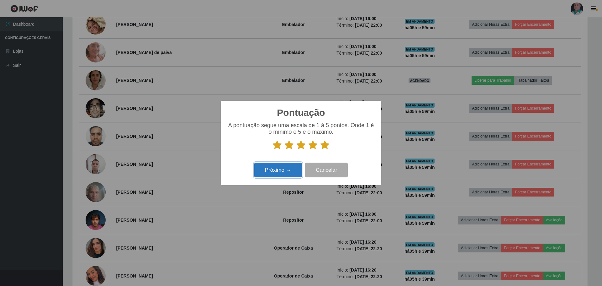
click at [281, 172] on button "Próximo →" at bounding box center [278, 169] width 48 height 15
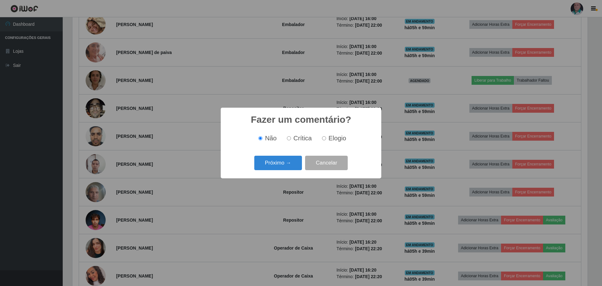
click at [330, 139] on span "Elogio" at bounding box center [338, 138] width 18 height 7
click at [326, 139] on input "Elogio" at bounding box center [324, 138] width 4 height 4
radio input "true"
click at [276, 167] on button "Próximo →" at bounding box center [278, 163] width 48 height 15
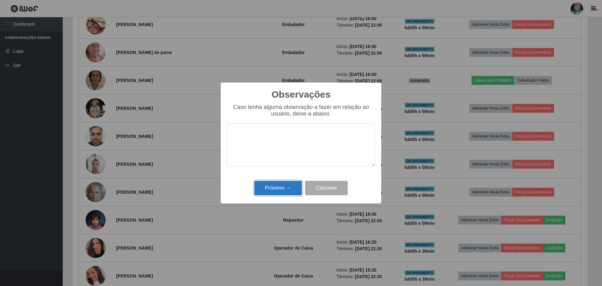
click at [273, 193] on button "Próximo →" at bounding box center [278, 188] width 48 height 15
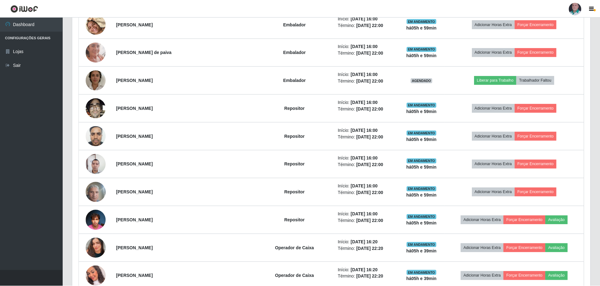
scroll to position [130, 518]
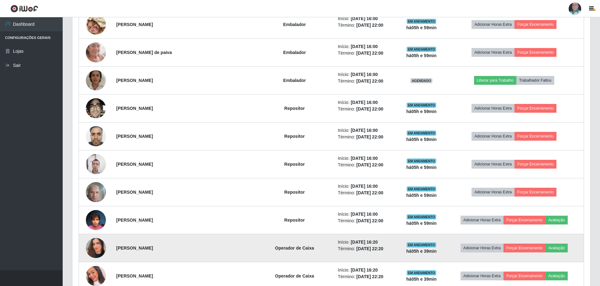
click at [97, 252] on img at bounding box center [96, 248] width 20 height 36
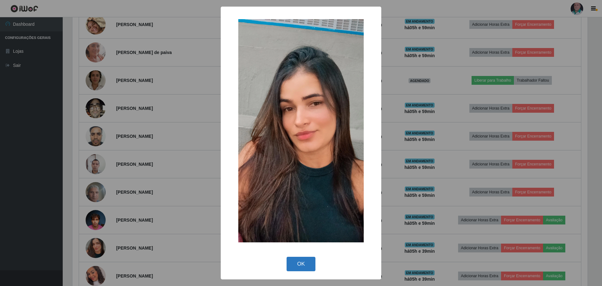
click at [301, 267] on button "OK" at bounding box center [301, 263] width 29 height 15
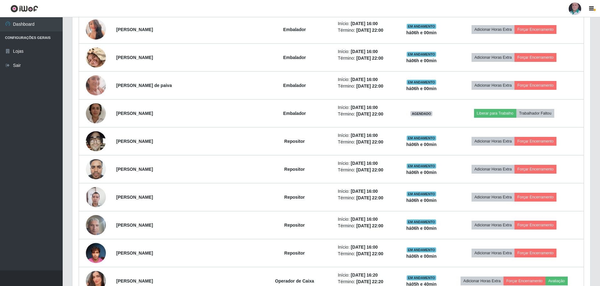
scroll to position [596, 0]
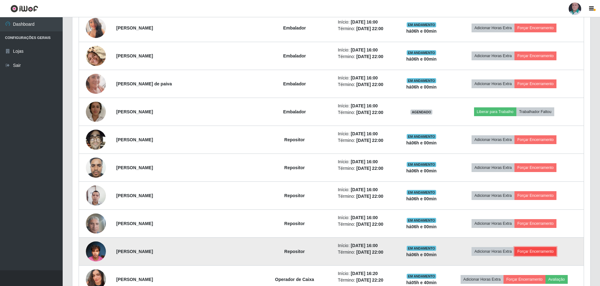
click at [530, 253] on button "Forçar Encerramento" at bounding box center [536, 251] width 42 height 9
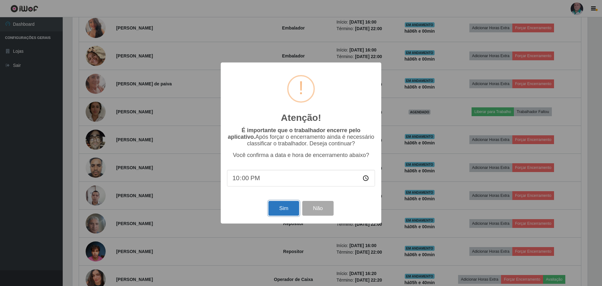
click at [287, 211] on button "Sim" at bounding box center [283, 208] width 30 height 15
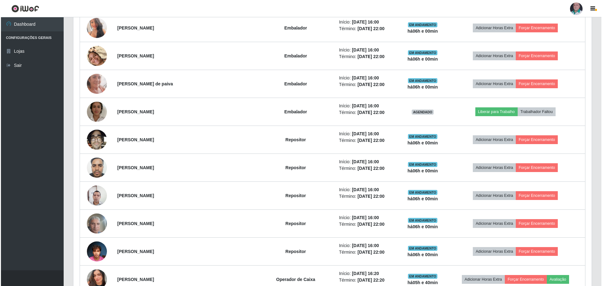
scroll to position [313404, 313019]
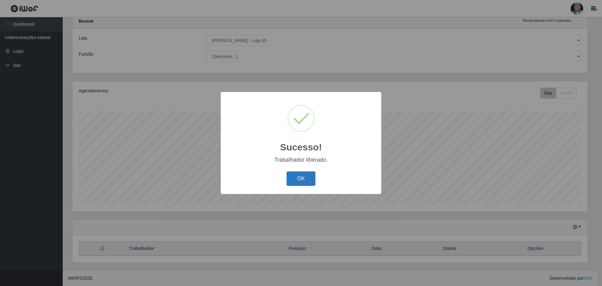
click at [299, 173] on button "OK" at bounding box center [301, 178] width 29 height 15
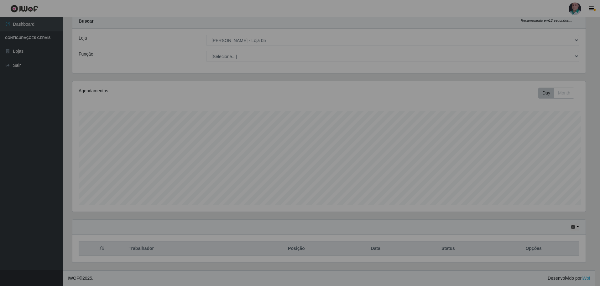
scroll to position [313404, 313016]
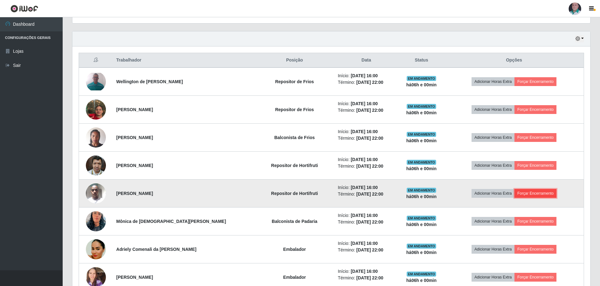
click at [540, 191] on button "Forçar Encerramento" at bounding box center [536, 193] width 42 height 9
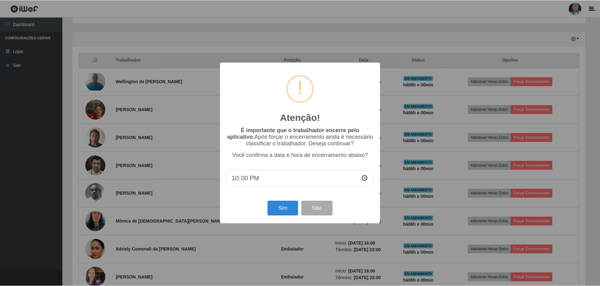
scroll to position [130, 515]
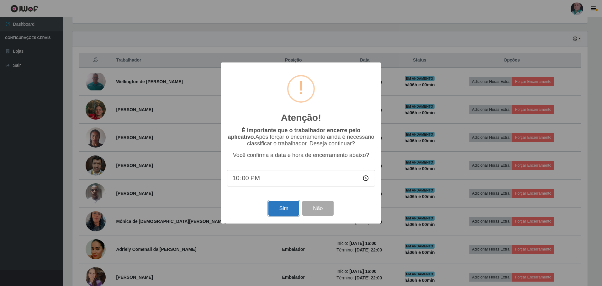
click at [290, 207] on button "Sim" at bounding box center [283, 208] width 30 height 15
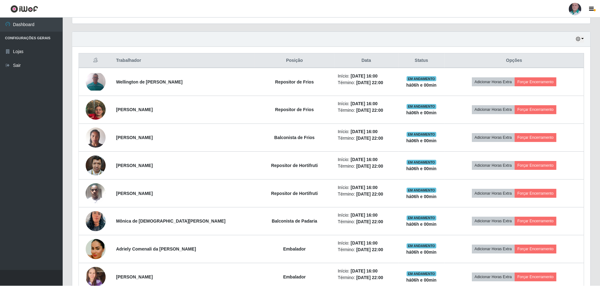
scroll to position [130, 518]
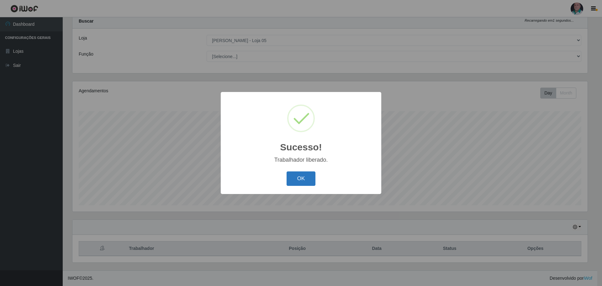
click at [300, 172] on button "OK" at bounding box center [301, 178] width 29 height 15
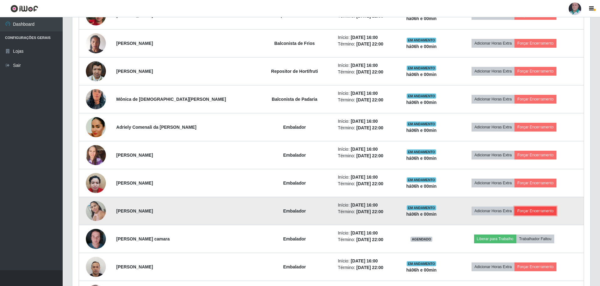
click at [535, 212] on button "Forçar Encerramento" at bounding box center [536, 210] width 42 height 9
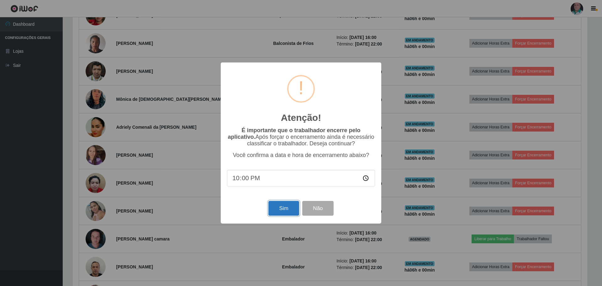
click at [296, 209] on button "Sim" at bounding box center [283, 208] width 30 height 15
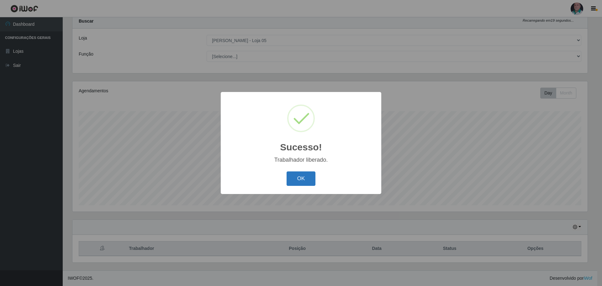
click at [302, 181] on button "OK" at bounding box center [301, 178] width 29 height 15
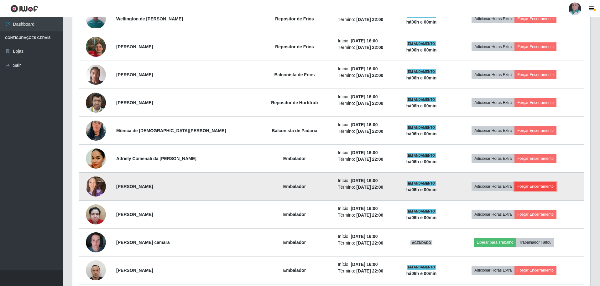
click at [543, 187] on button "Forçar Encerramento" at bounding box center [536, 186] width 42 height 9
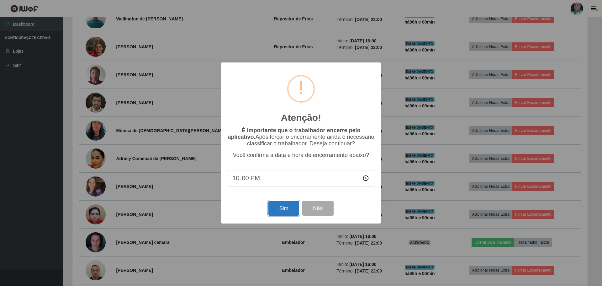
click at [281, 211] on button "Sim" at bounding box center [283, 208] width 30 height 15
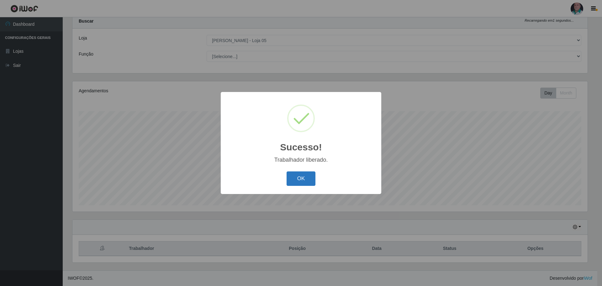
click at [301, 182] on button "OK" at bounding box center [301, 178] width 29 height 15
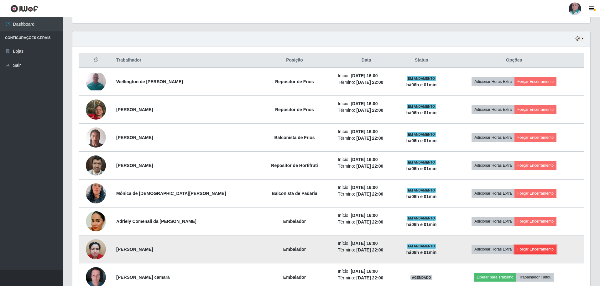
click at [540, 249] on button "Forçar Encerramento" at bounding box center [536, 249] width 42 height 9
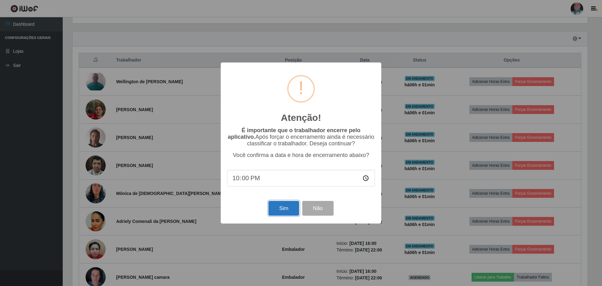
click at [294, 213] on button "Sim" at bounding box center [283, 208] width 30 height 15
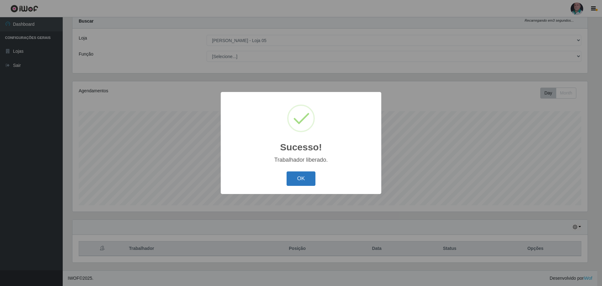
click at [300, 178] on button "OK" at bounding box center [301, 178] width 29 height 15
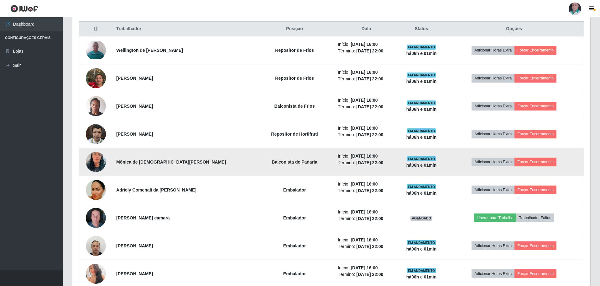
scroll to position [207, 0]
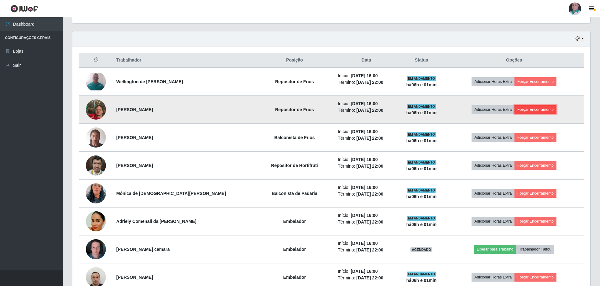
click at [541, 114] on button "Forçar Encerramento" at bounding box center [536, 109] width 42 height 9
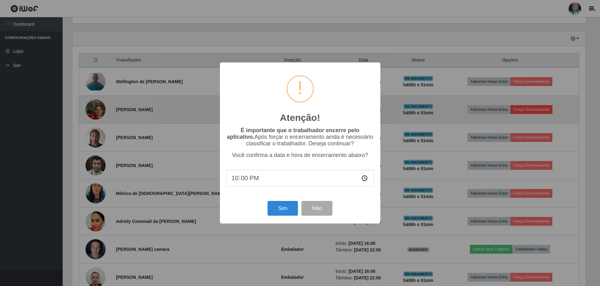
scroll to position [130, 515]
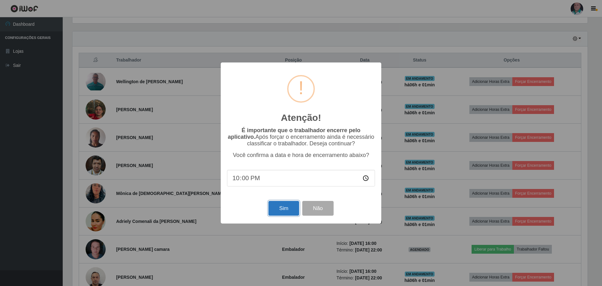
click at [271, 205] on button "Sim" at bounding box center [283, 208] width 30 height 15
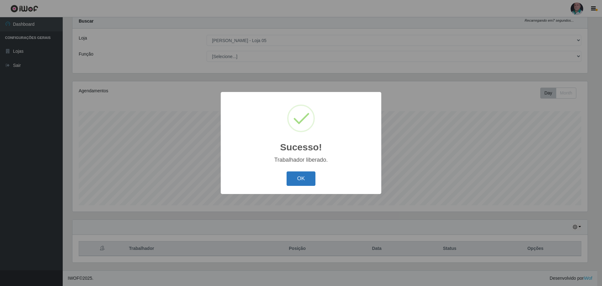
click at [293, 177] on button "OK" at bounding box center [301, 178] width 29 height 15
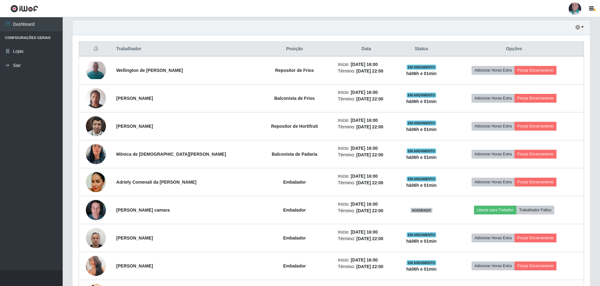
scroll to position [207, 0]
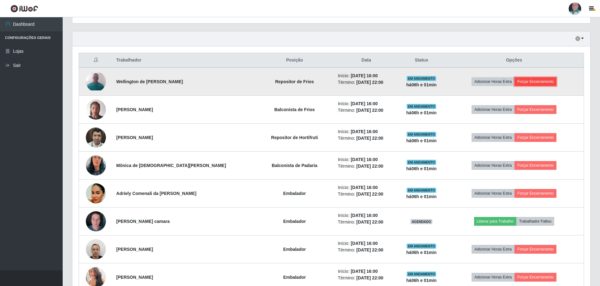
click at [532, 82] on button "Forçar Encerramento" at bounding box center [536, 81] width 42 height 9
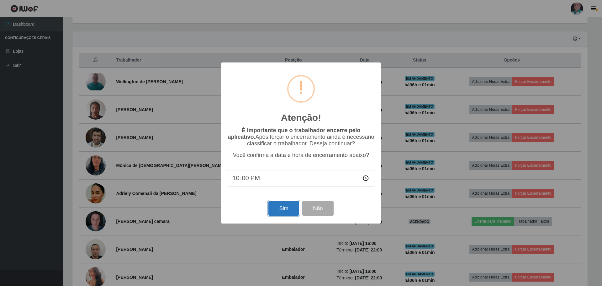
click at [285, 207] on button "Sim" at bounding box center [283, 208] width 30 height 15
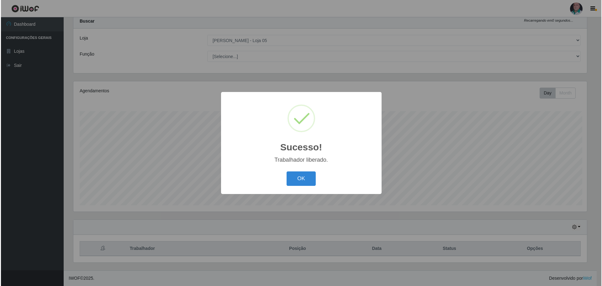
scroll to position [313404, 313019]
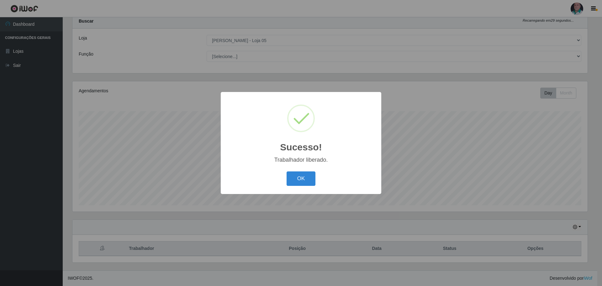
click at [298, 187] on div "OK Cancel" at bounding box center [301, 178] width 148 height 18
click at [302, 182] on button "OK" at bounding box center [301, 178] width 29 height 15
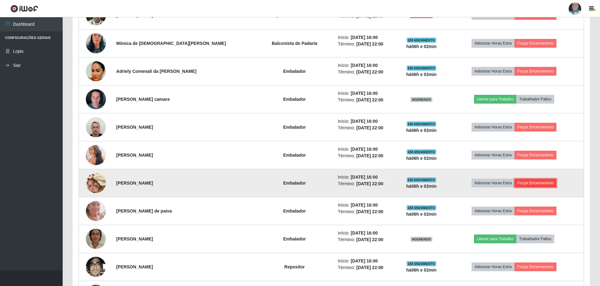
click at [544, 184] on button "Forçar Encerramento" at bounding box center [536, 182] width 42 height 9
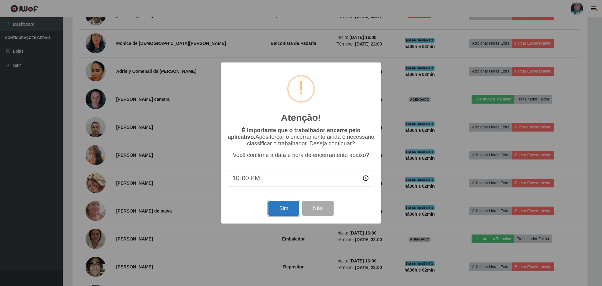
click at [282, 207] on button "Sim" at bounding box center [283, 208] width 30 height 15
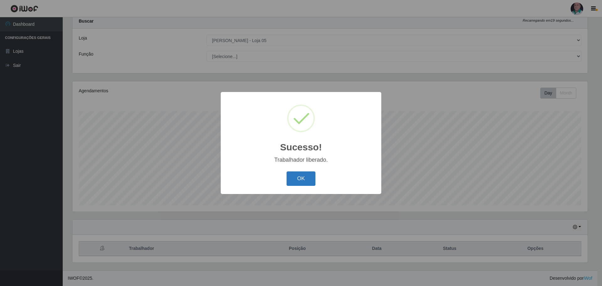
click at [293, 181] on button "OK" at bounding box center [301, 178] width 29 height 15
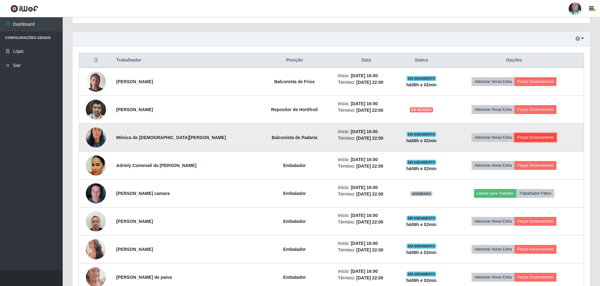
click at [547, 138] on button "Forçar Encerramento" at bounding box center [536, 137] width 42 height 9
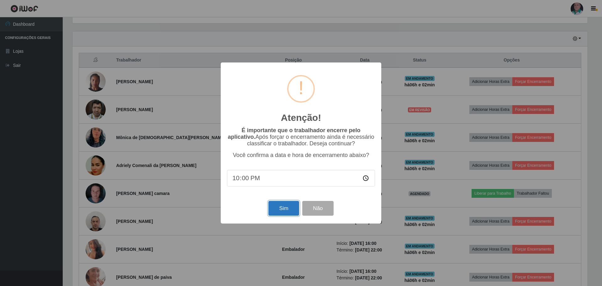
click at [284, 207] on button "Sim" at bounding box center [283, 208] width 30 height 15
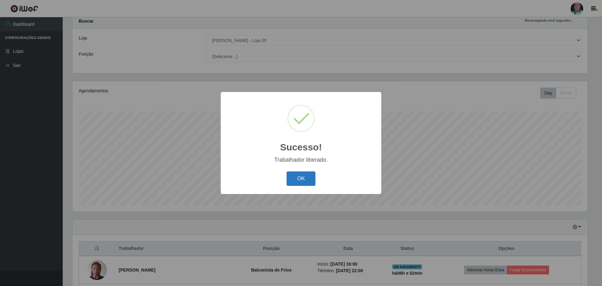
click at [294, 182] on button "OK" at bounding box center [301, 178] width 29 height 15
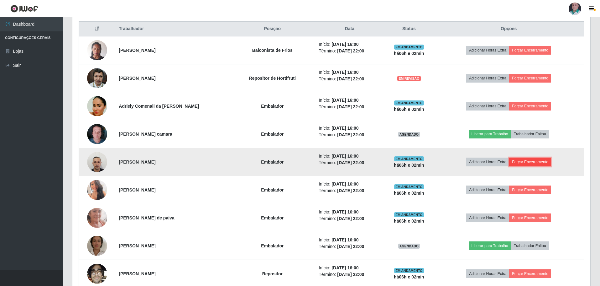
click at [539, 166] on button "Forçar Encerramento" at bounding box center [530, 161] width 42 height 9
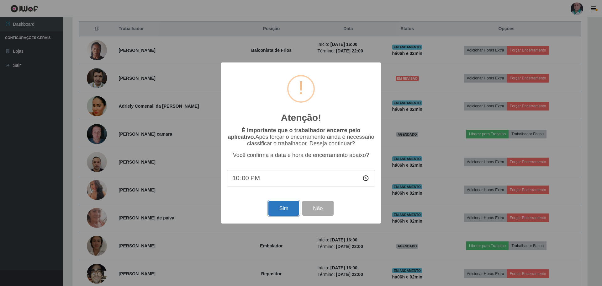
click at [270, 210] on button "Sim" at bounding box center [283, 208] width 30 height 15
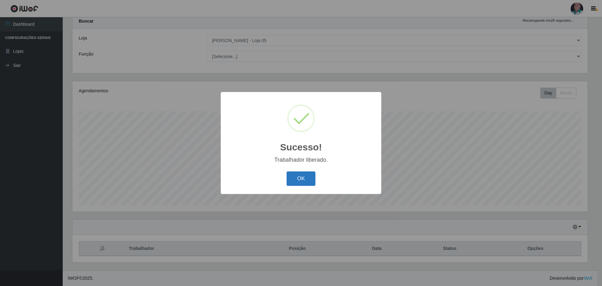
click at [299, 177] on button "OK" at bounding box center [301, 178] width 29 height 15
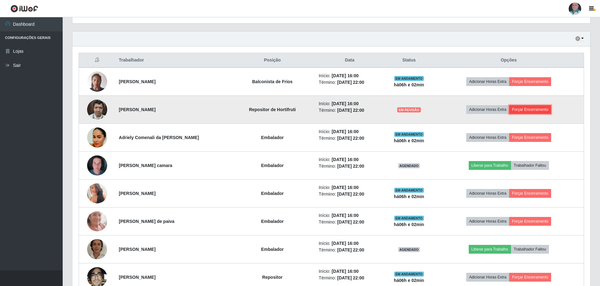
click at [547, 112] on button "Forçar Encerramento" at bounding box center [530, 109] width 42 height 9
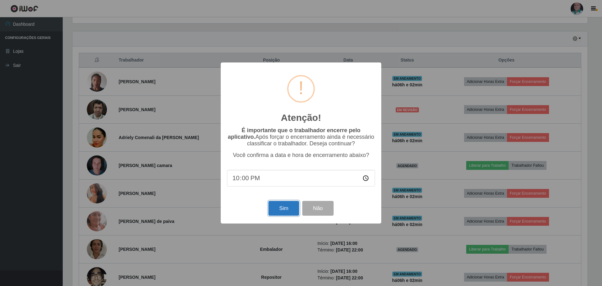
click at [271, 209] on button "Sim" at bounding box center [283, 208] width 30 height 15
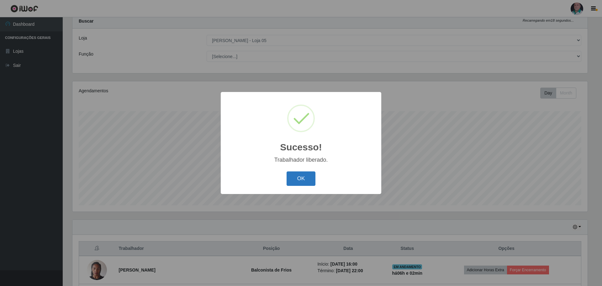
click at [308, 175] on button "OK" at bounding box center [301, 178] width 29 height 15
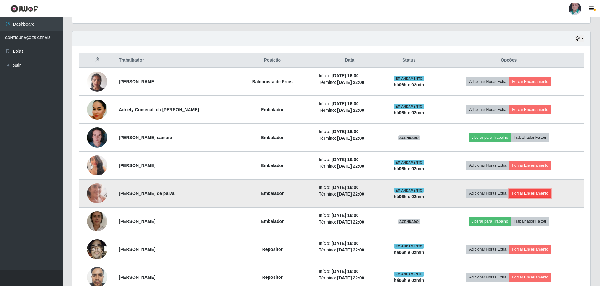
click at [544, 196] on button "Forçar Encerramento" at bounding box center [530, 193] width 42 height 9
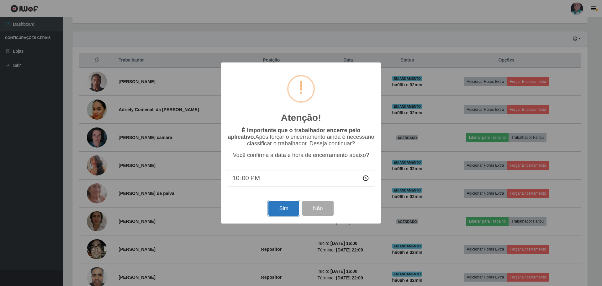
click at [288, 205] on button "Sim" at bounding box center [283, 208] width 30 height 15
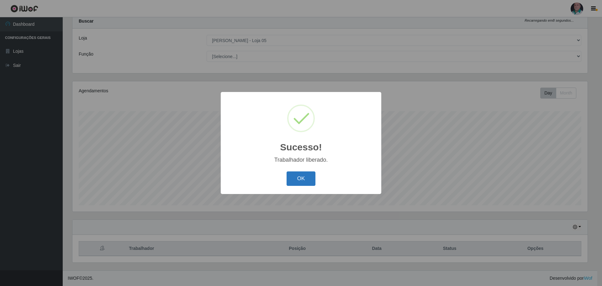
click at [293, 174] on button "OK" at bounding box center [301, 178] width 29 height 15
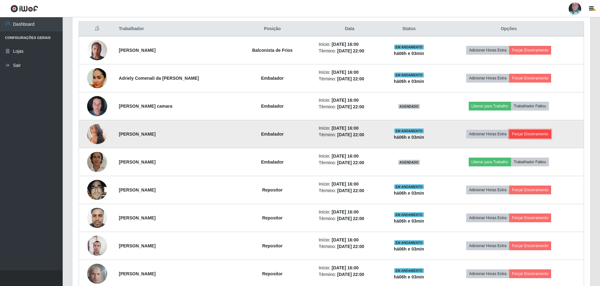
click at [540, 133] on button "Forçar Encerramento" at bounding box center [530, 133] width 42 height 9
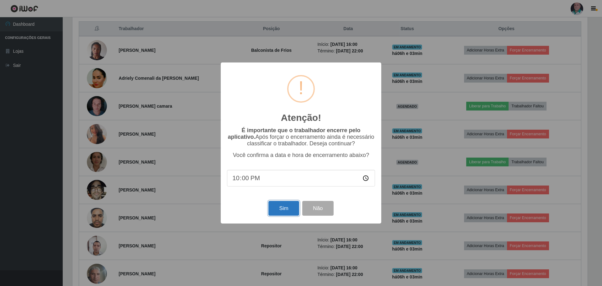
click at [279, 210] on button "Sim" at bounding box center [283, 208] width 30 height 15
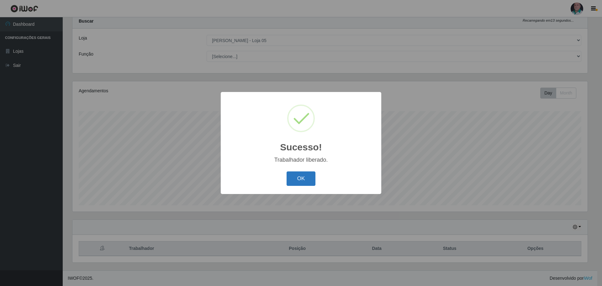
click at [295, 184] on button "OK" at bounding box center [301, 178] width 29 height 15
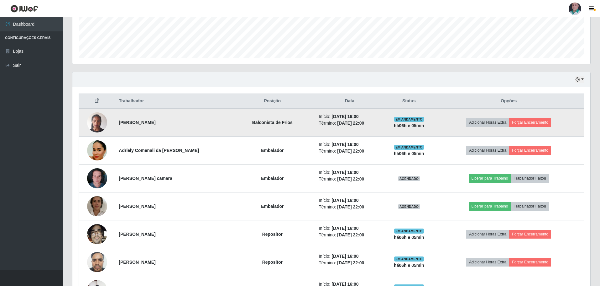
scroll to position [208, 0]
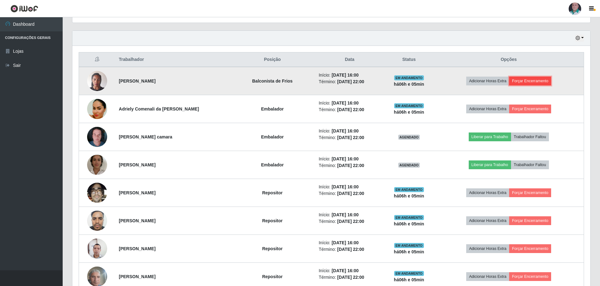
click at [531, 80] on button "Forçar Encerramento" at bounding box center [530, 81] width 42 height 9
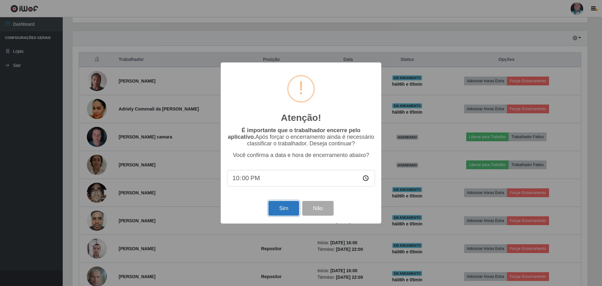
click at [276, 207] on button "Sim" at bounding box center [283, 208] width 30 height 15
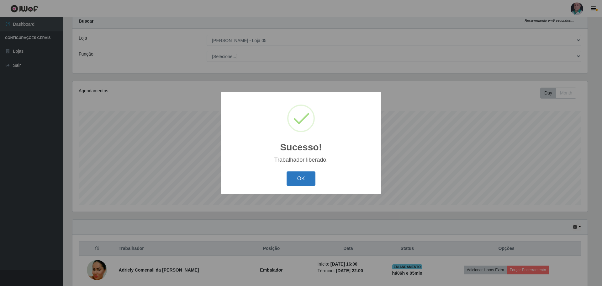
click at [300, 175] on button "OK" at bounding box center [301, 178] width 29 height 15
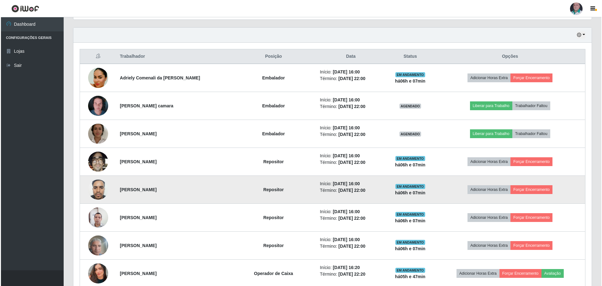
scroll to position [200, 0]
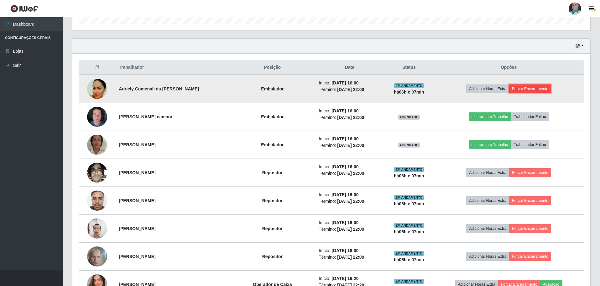
click at [551, 90] on button "Forçar Encerramento" at bounding box center [530, 88] width 42 height 9
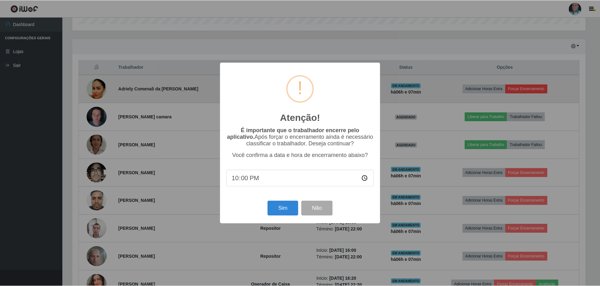
scroll to position [130, 515]
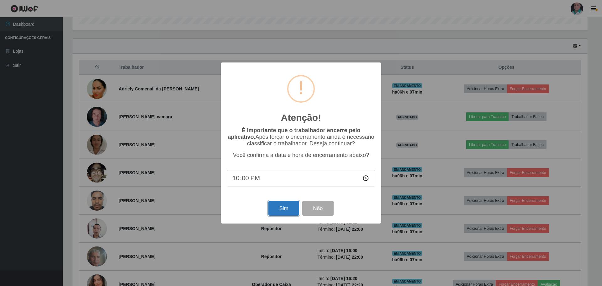
click at [279, 209] on button "Sim" at bounding box center [283, 208] width 30 height 15
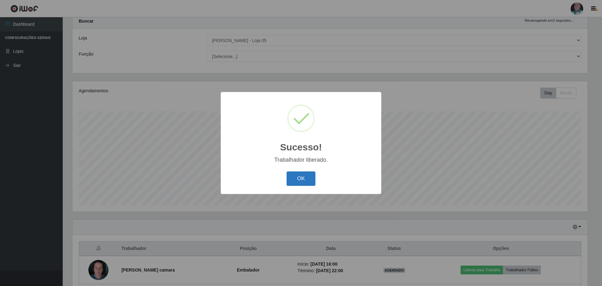
click at [295, 180] on button "OK" at bounding box center [301, 178] width 29 height 15
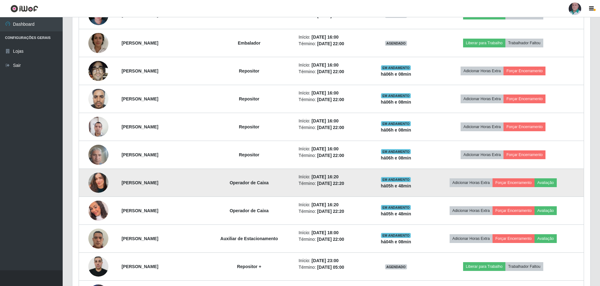
scroll to position [239, 0]
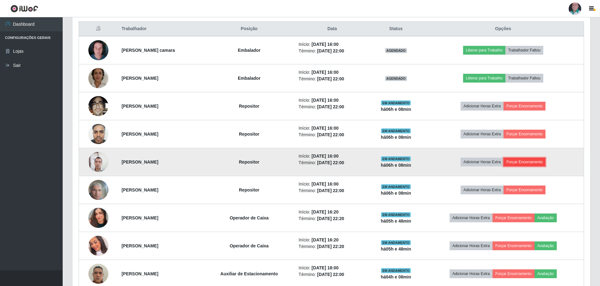
click at [538, 164] on button "Forçar Encerramento" at bounding box center [525, 161] width 42 height 9
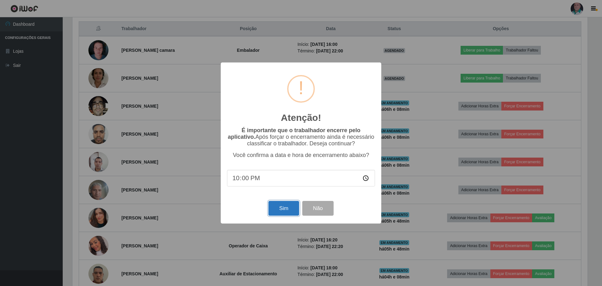
click at [277, 215] on button "Sim" at bounding box center [283, 208] width 30 height 15
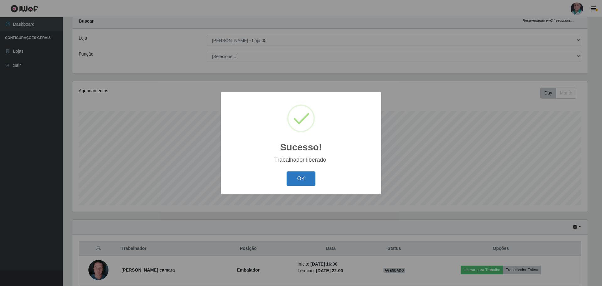
click at [303, 175] on button "OK" at bounding box center [301, 178] width 29 height 15
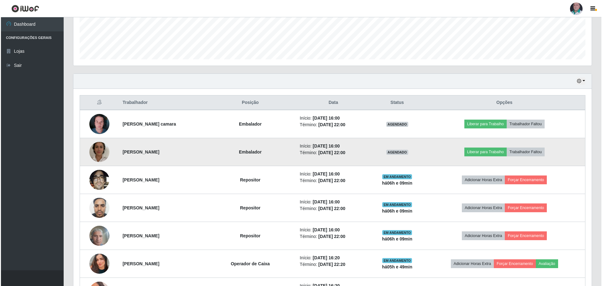
scroll to position [176, 0]
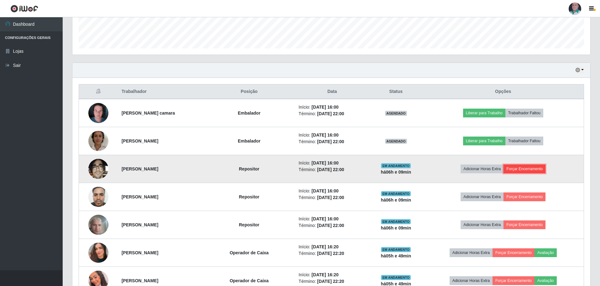
click at [542, 168] on button "Forçar Encerramento" at bounding box center [525, 168] width 42 height 9
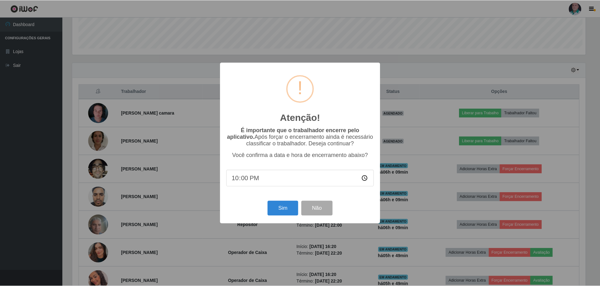
scroll to position [130, 515]
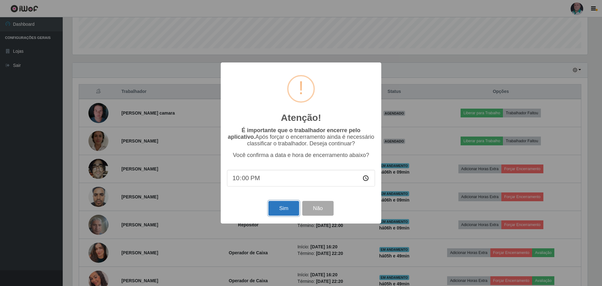
click at [278, 213] on button "Sim" at bounding box center [283, 208] width 30 height 15
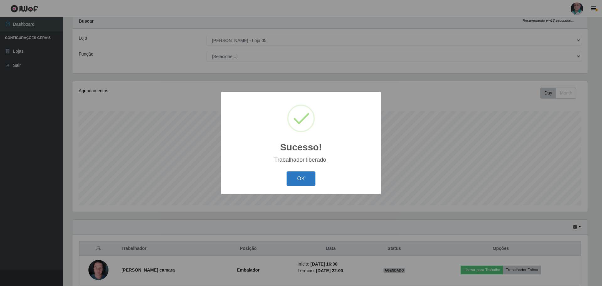
drag, startPoint x: 301, startPoint y: 180, endPoint x: 304, endPoint y: 177, distance: 3.8
click at [303, 183] on button "OK" at bounding box center [301, 178] width 29 height 15
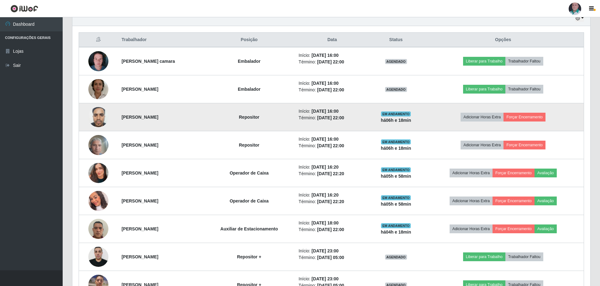
scroll to position [239, 0]
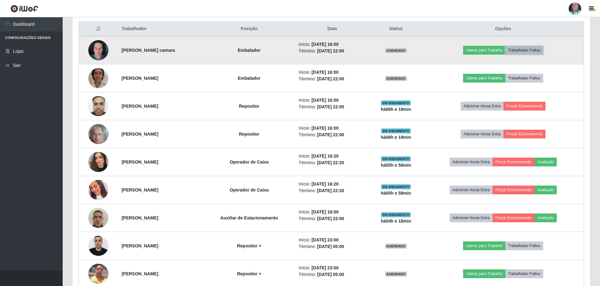
click at [535, 49] on button "Trabalhador Faltou" at bounding box center [525, 50] width 38 height 9
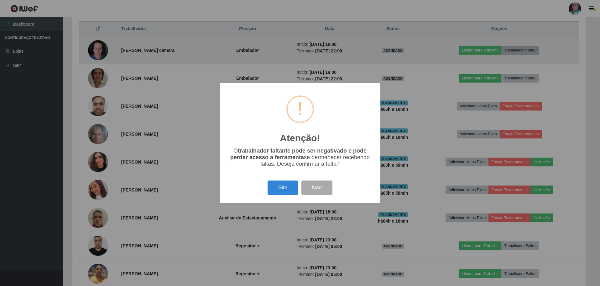
scroll to position [130, 515]
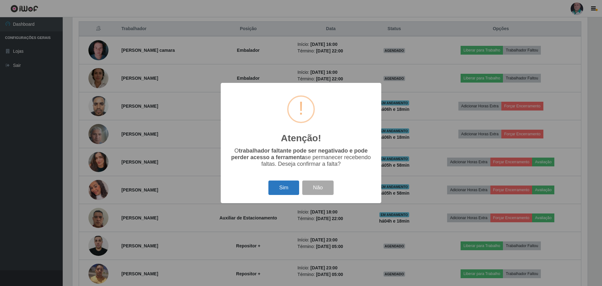
click at [277, 189] on button "Sim" at bounding box center [283, 187] width 30 height 15
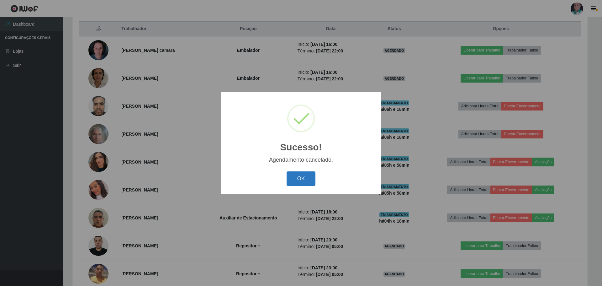
click at [296, 173] on button "OK" at bounding box center [301, 178] width 29 height 15
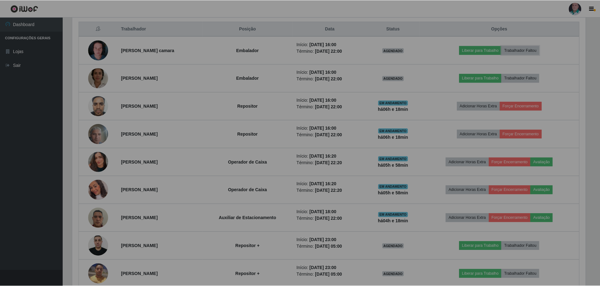
scroll to position [130, 518]
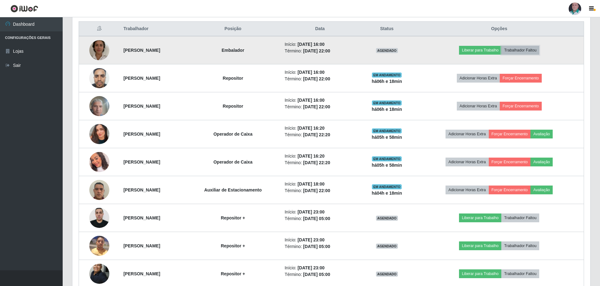
click at [538, 49] on button "Trabalhador Faltou" at bounding box center [521, 50] width 38 height 9
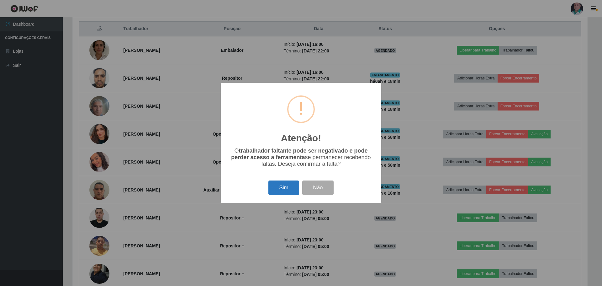
click at [284, 183] on button "Sim" at bounding box center [283, 187] width 30 height 15
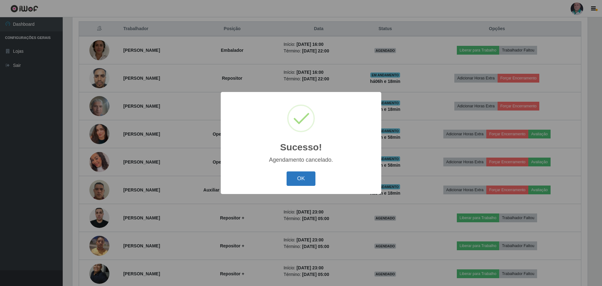
click at [302, 177] on button "OK" at bounding box center [301, 178] width 29 height 15
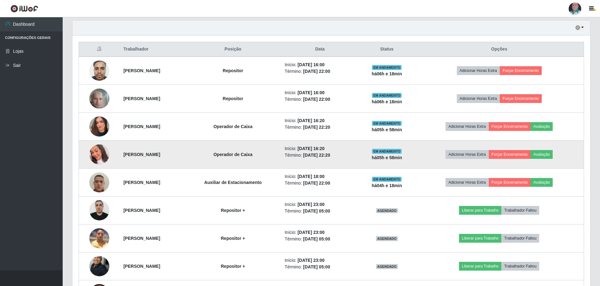
scroll to position [207, 0]
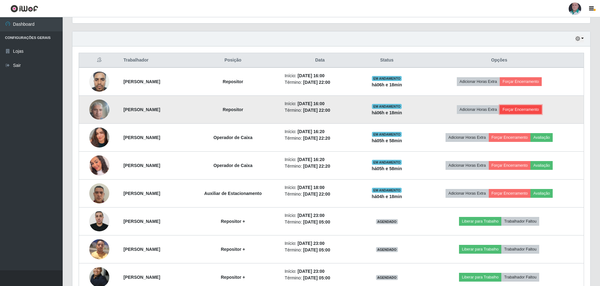
click at [536, 108] on button "Forçar Encerramento" at bounding box center [521, 109] width 42 height 9
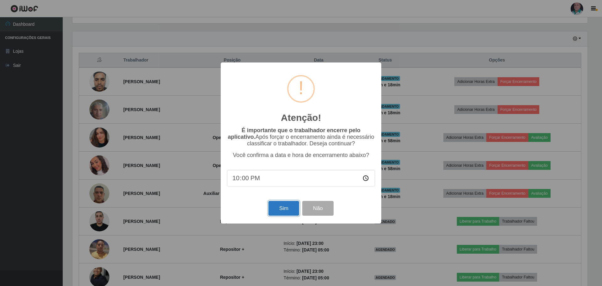
click at [281, 208] on button "Sim" at bounding box center [283, 208] width 30 height 15
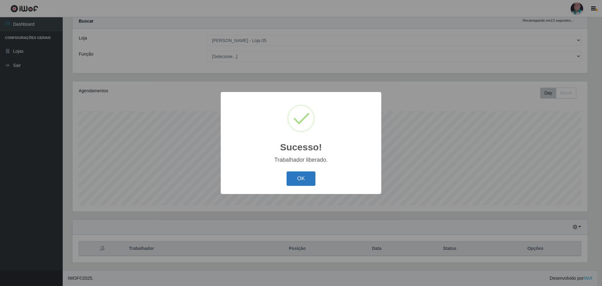
click at [302, 178] on button "OK" at bounding box center [301, 178] width 29 height 15
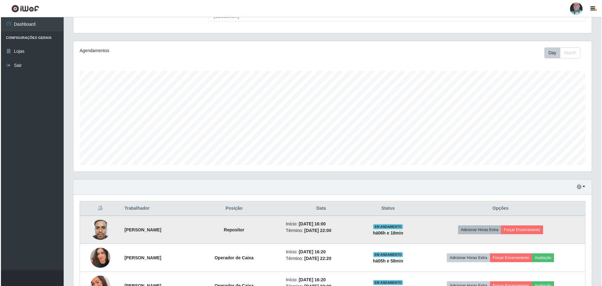
scroll to position [113, 0]
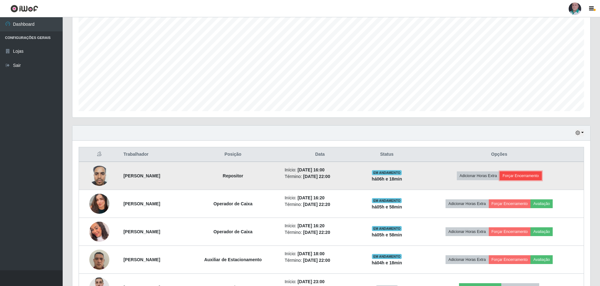
click at [532, 177] on button "Forçar Encerramento" at bounding box center [521, 175] width 42 height 9
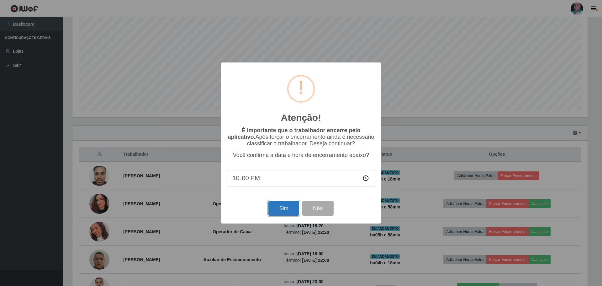
click at [276, 212] on button "Sim" at bounding box center [283, 208] width 30 height 15
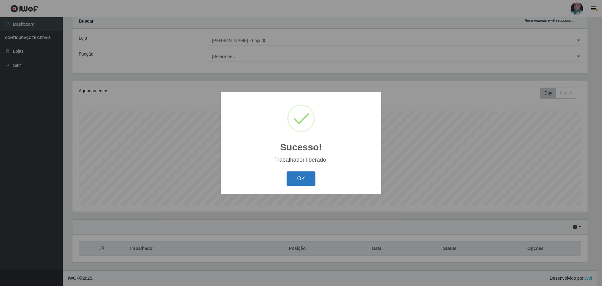
click at [295, 179] on button "OK" at bounding box center [301, 178] width 29 height 15
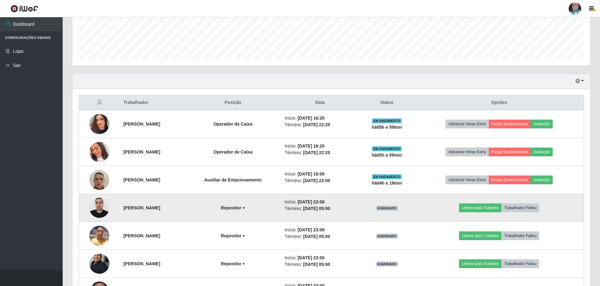
scroll to position [176, 0]
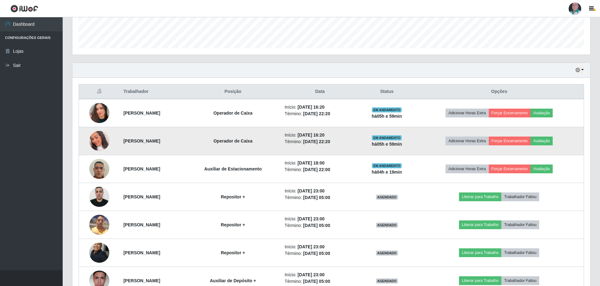
click at [96, 142] on img at bounding box center [99, 140] width 20 height 23
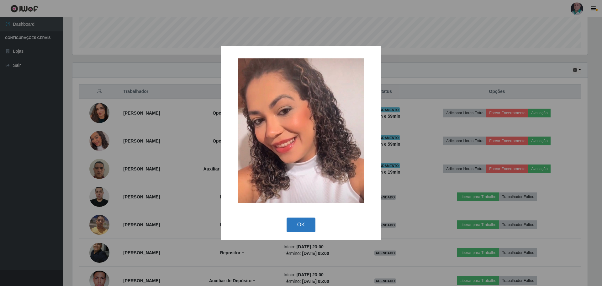
click at [301, 227] on button "OK" at bounding box center [301, 224] width 29 height 15
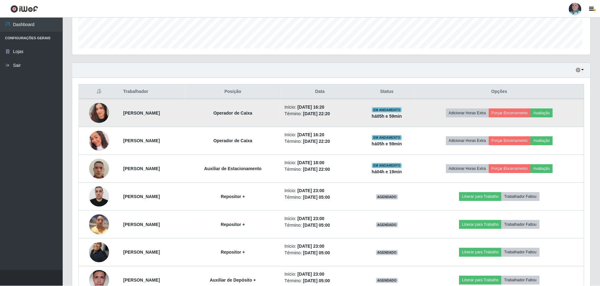
scroll to position [130, 518]
click at [95, 111] on img at bounding box center [99, 113] width 20 height 36
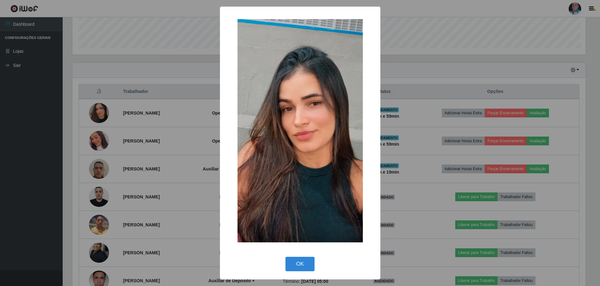
scroll to position [130, 515]
click at [301, 261] on button "OK" at bounding box center [301, 263] width 29 height 15
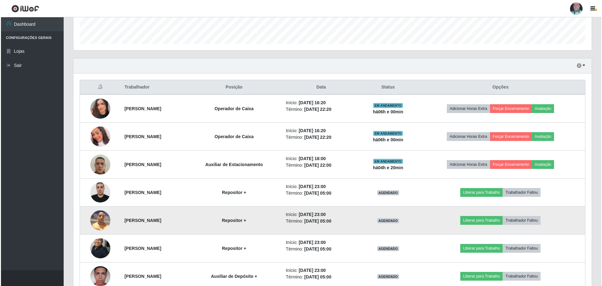
scroll to position [176, 0]
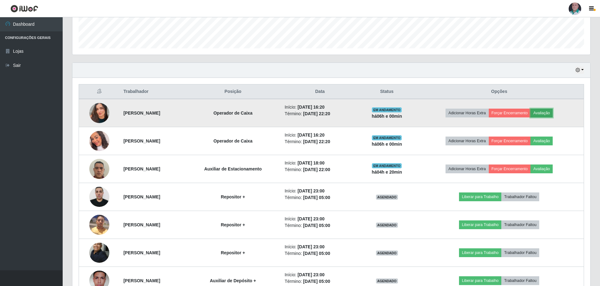
click at [553, 114] on button "Avaliação" at bounding box center [542, 112] width 22 height 9
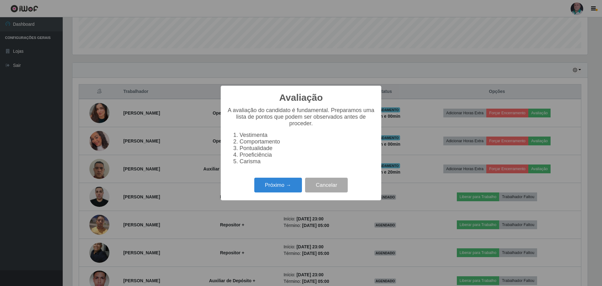
scroll to position [130, 515]
click at [280, 191] on button "Próximo →" at bounding box center [278, 184] width 48 height 15
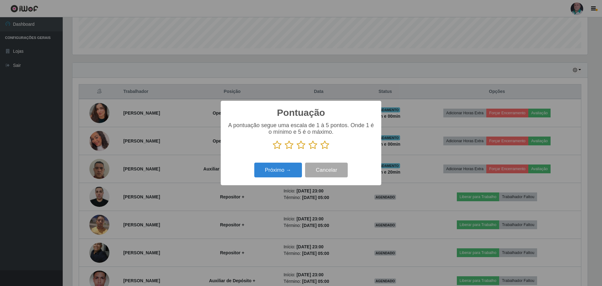
scroll to position [313404, 313019]
click at [276, 146] on icon at bounding box center [277, 144] width 9 height 9
click at [273, 150] on input "radio" at bounding box center [273, 150] width 0 height 0
click at [326, 146] on icon at bounding box center [324, 144] width 9 height 9
click at [320, 150] on input "radio" at bounding box center [320, 150] width 0 height 0
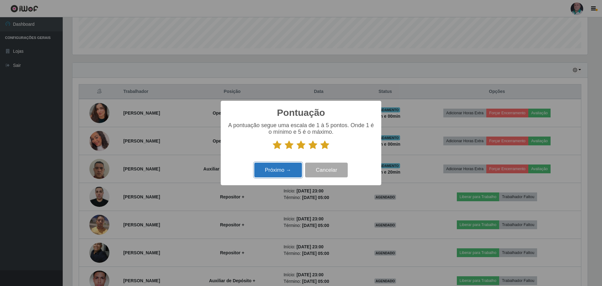
click at [284, 169] on button "Próximo →" at bounding box center [278, 169] width 48 height 15
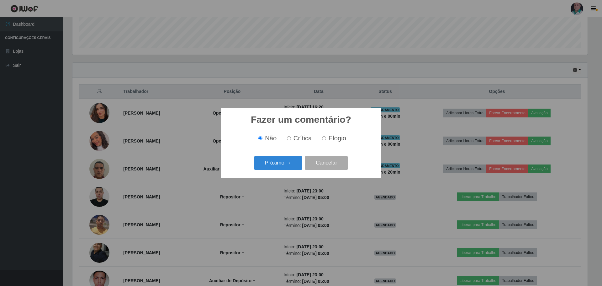
click at [331, 135] on span "Elogio" at bounding box center [338, 138] width 18 height 7
click at [326, 136] on input "Elogio" at bounding box center [324, 138] width 4 height 4
radio input "true"
click at [281, 161] on button "Próximo →" at bounding box center [278, 163] width 48 height 15
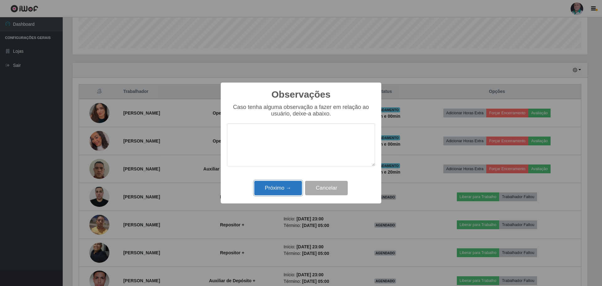
click at [282, 188] on button "Próximo →" at bounding box center [278, 188] width 48 height 15
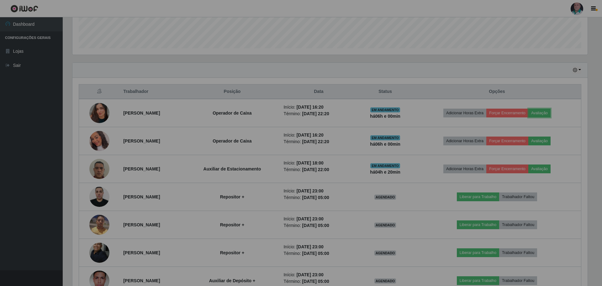
scroll to position [130, 518]
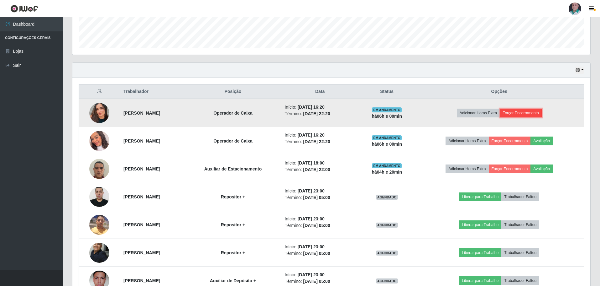
click at [530, 113] on button "Forçar Encerramento" at bounding box center [521, 112] width 42 height 9
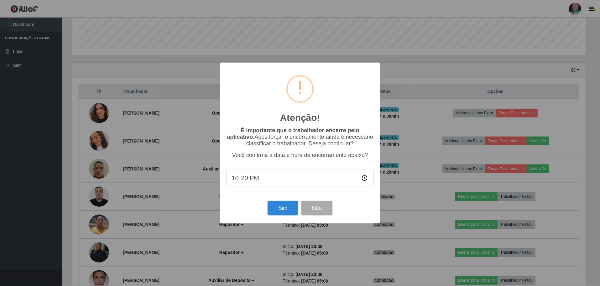
scroll to position [130, 515]
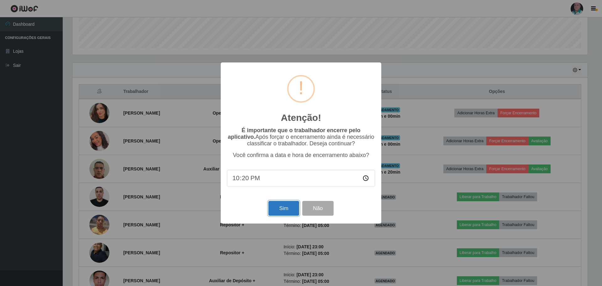
click at [282, 214] on button "Sim" at bounding box center [283, 208] width 30 height 15
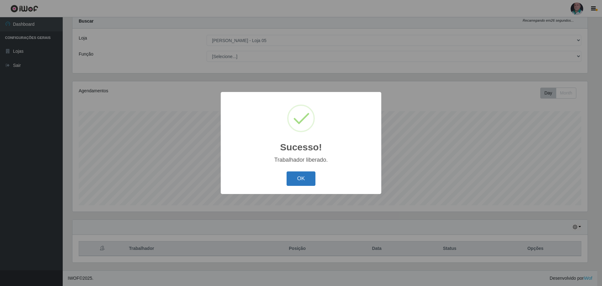
click at [299, 178] on button "OK" at bounding box center [301, 178] width 29 height 15
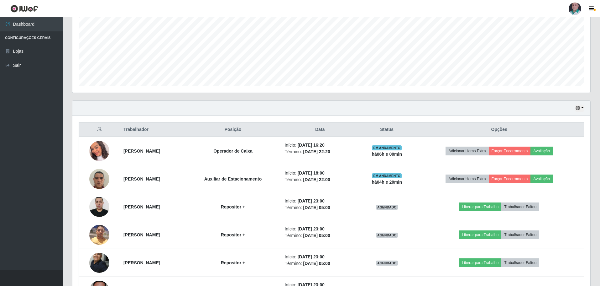
scroll to position [145, 0]
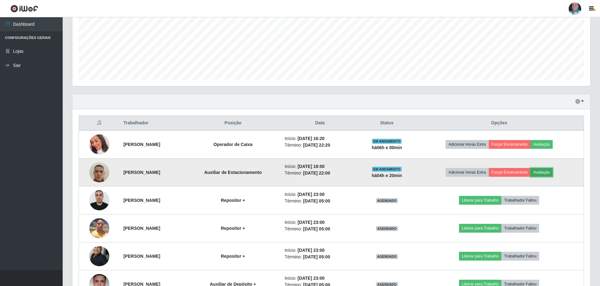
click at [553, 172] on button "Avaliação" at bounding box center [542, 172] width 22 height 9
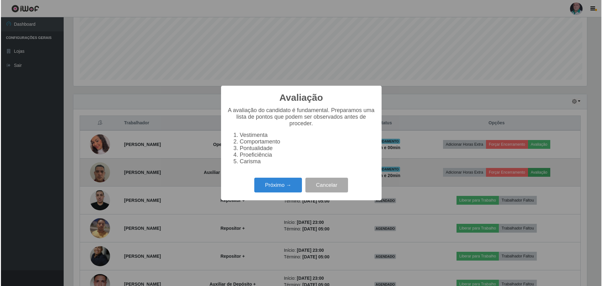
scroll to position [130, 515]
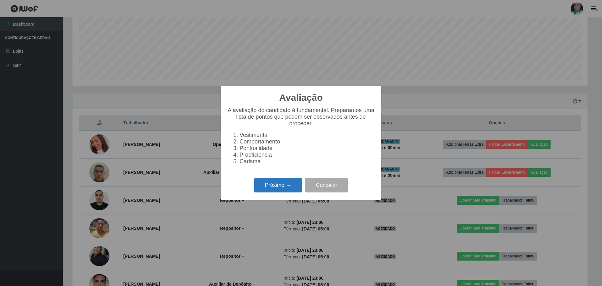
click at [290, 189] on button "Próximo →" at bounding box center [278, 184] width 48 height 15
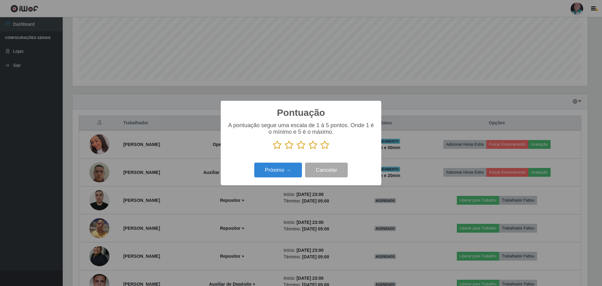
click at [325, 143] on icon at bounding box center [324, 144] width 9 height 9
click at [320, 150] on input "radio" at bounding box center [320, 150] width 0 height 0
drag, startPoint x: 272, startPoint y: 176, endPoint x: 277, endPoint y: 173, distance: 5.9
click at [277, 173] on button "Próximo →" at bounding box center [278, 169] width 48 height 15
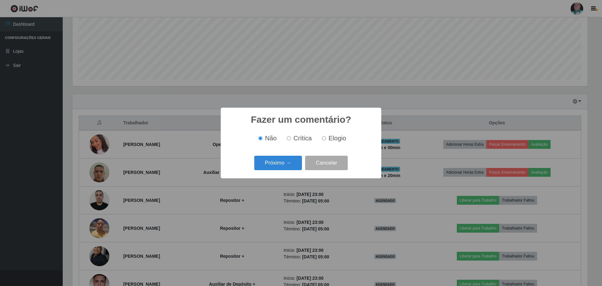
click at [332, 138] on span "Elogio" at bounding box center [338, 138] width 18 height 7
click at [326, 138] on input "Elogio" at bounding box center [324, 138] width 4 height 4
radio input "true"
click at [271, 163] on button "Próximo →" at bounding box center [278, 163] width 48 height 15
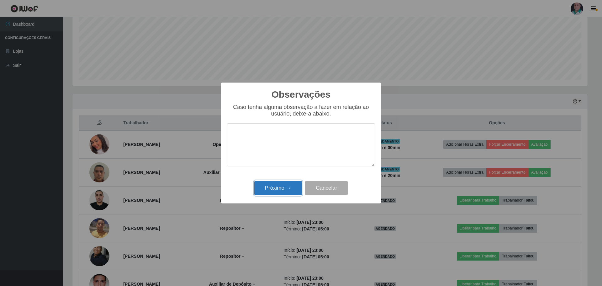
click at [267, 189] on button "Próximo →" at bounding box center [278, 188] width 48 height 15
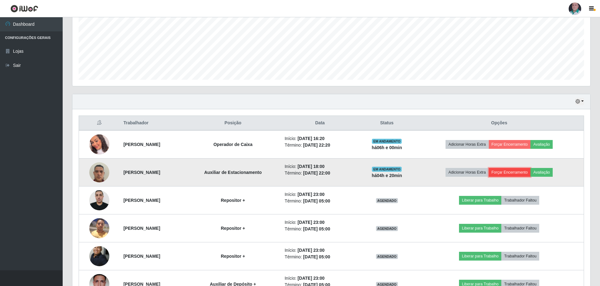
click at [519, 172] on button "Forçar Encerramento" at bounding box center [510, 172] width 42 height 9
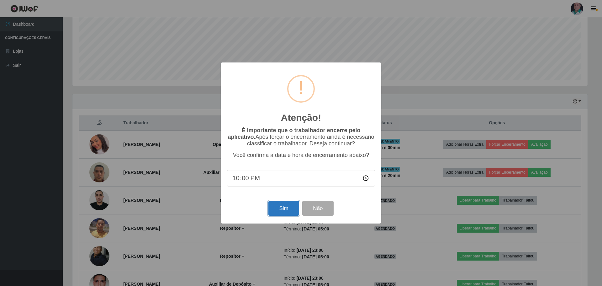
click at [280, 212] on button "Sim" at bounding box center [283, 208] width 30 height 15
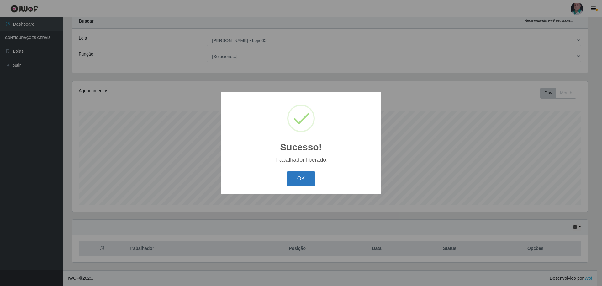
click at [306, 178] on button "OK" at bounding box center [301, 178] width 29 height 15
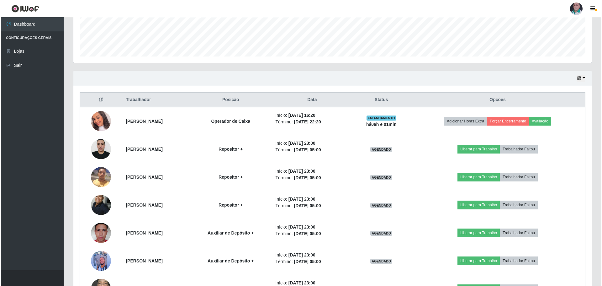
scroll to position [157, 0]
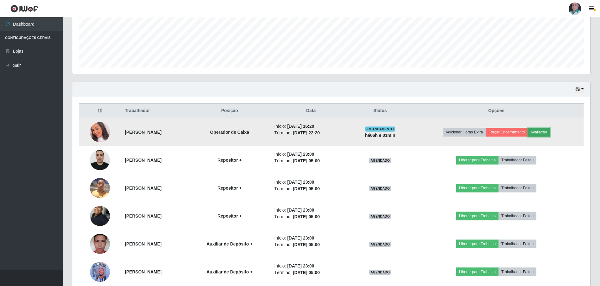
click at [550, 131] on button "Avaliação" at bounding box center [539, 132] width 22 height 9
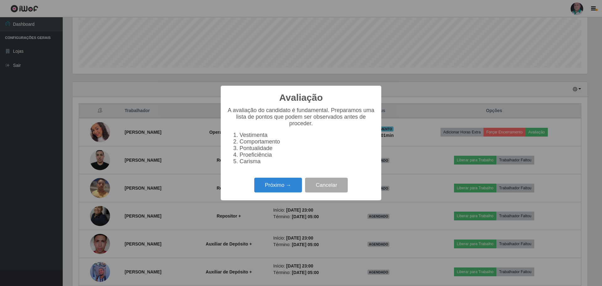
scroll to position [130, 515]
click at [282, 188] on button "Próximo →" at bounding box center [278, 184] width 48 height 15
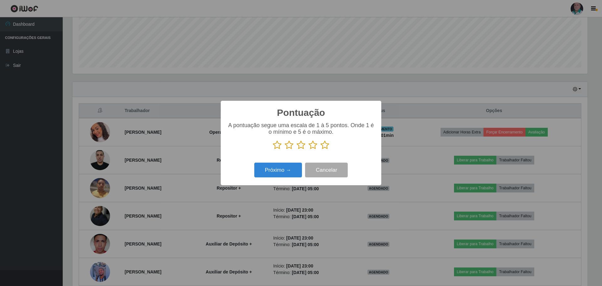
click at [325, 144] on icon at bounding box center [324, 144] width 9 height 9
click at [320, 150] on input "radio" at bounding box center [320, 150] width 0 height 0
click at [275, 165] on button "Próximo →" at bounding box center [278, 169] width 48 height 15
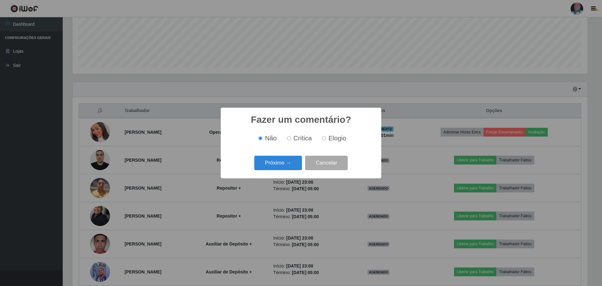
click at [335, 134] on div "Não Crítica Elogio" at bounding box center [301, 138] width 148 height 18
click at [325, 140] on input "Elogio" at bounding box center [324, 138] width 4 height 4
radio input "true"
click at [280, 172] on div "Próximo → Cancelar" at bounding box center [301, 163] width 148 height 18
click at [282, 164] on button "Próximo →" at bounding box center [278, 163] width 48 height 15
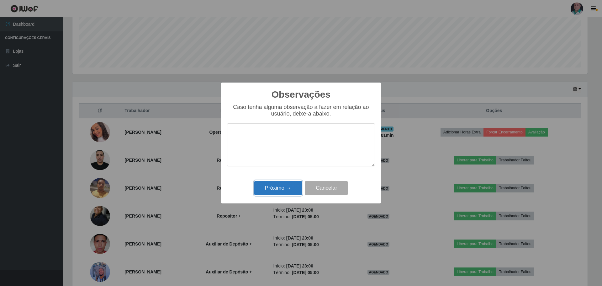
click at [283, 188] on button "Próximo →" at bounding box center [278, 188] width 48 height 15
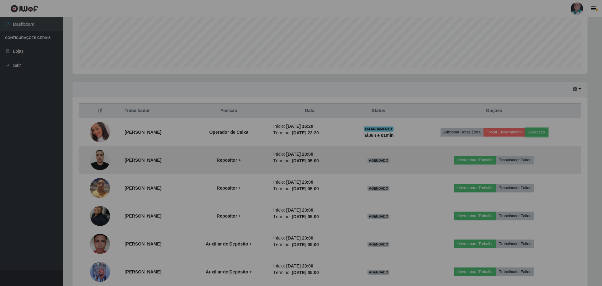
scroll to position [130, 518]
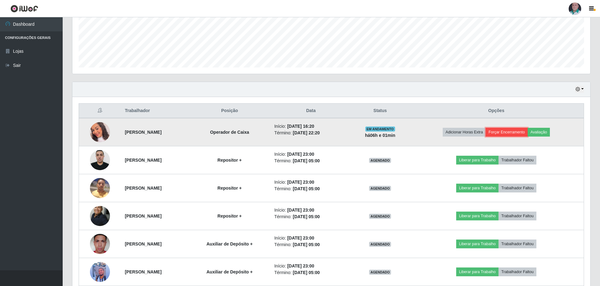
click at [528, 132] on button "Forçar Encerramento" at bounding box center [507, 132] width 42 height 9
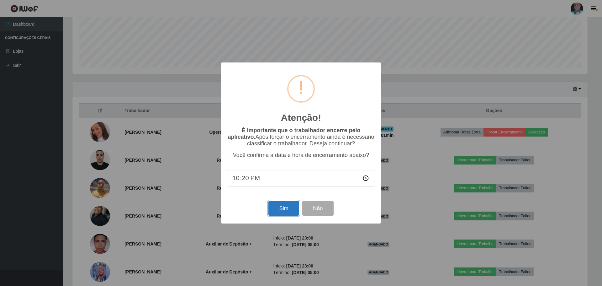
click at [284, 203] on button "Sim" at bounding box center [283, 208] width 30 height 15
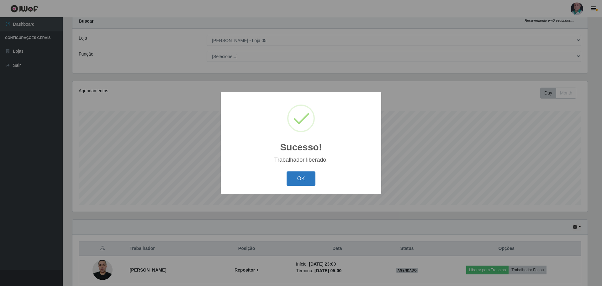
click at [298, 173] on button "OK" at bounding box center [301, 178] width 29 height 15
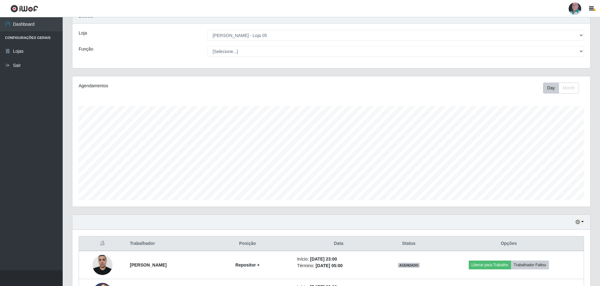
scroll to position [0, 0]
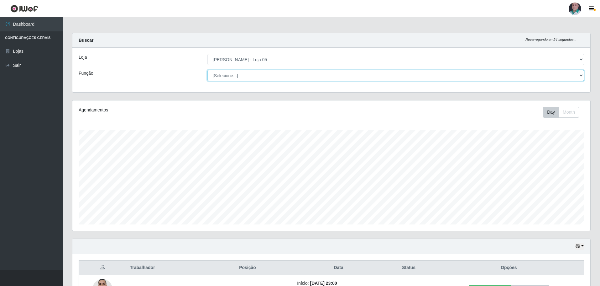
click at [582, 76] on select "[Selecione...] ASG ASG + ASG ++ Auxiliar de Depósito Auxiliar de Depósito + Aux…" at bounding box center [396, 75] width 377 height 11
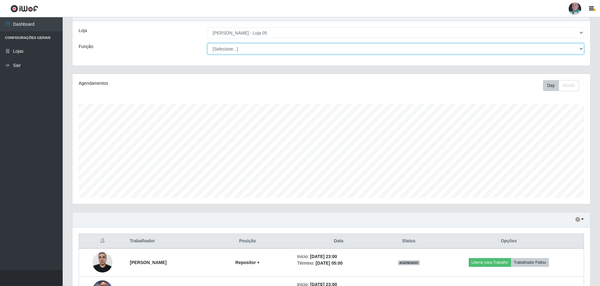
scroll to position [26, 0]
click at [573, 6] on div at bounding box center [575, 9] width 13 height 13
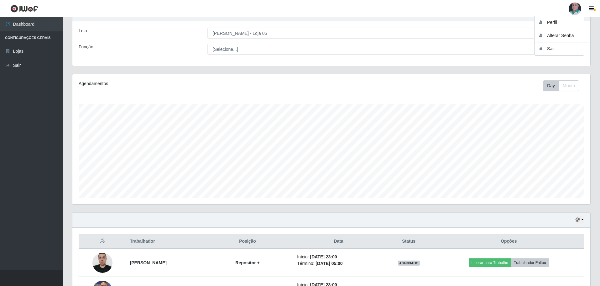
click at [419, 94] on div "Agendamentos Day Month 21/08 Agendamentos 95.77" at bounding box center [331, 139] width 518 height 130
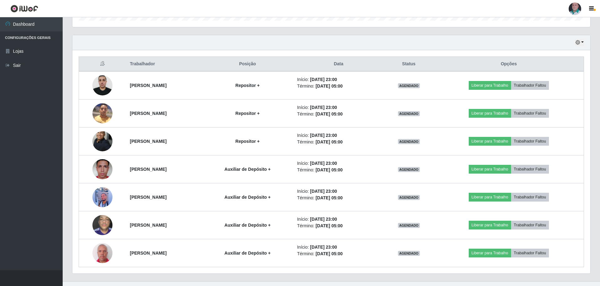
scroll to position [214, 0]
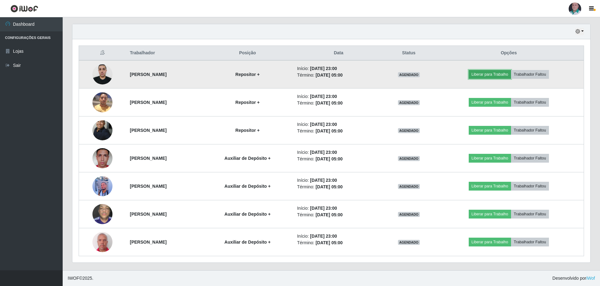
click at [508, 73] on button "Liberar para Trabalho" at bounding box center [490, 74] width 42 height 9
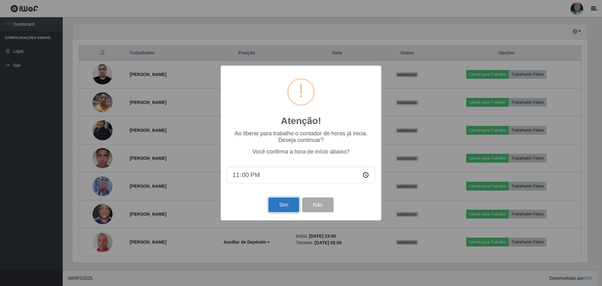
click at [293, 205] on button "Sim" at bounding box center [283, 204] width 30 height 15
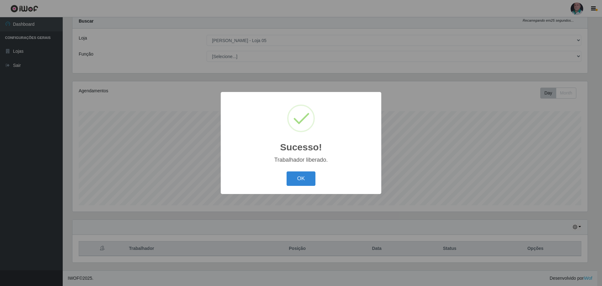
click at [316, 175] on div "OK Cancel" at bounding box center [301, 178] width 148 height 18
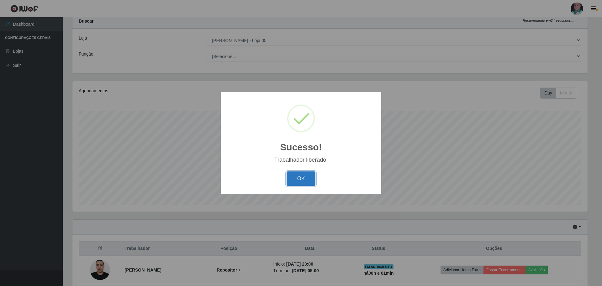
click at [313, 176] on button "OK" at bounding box center [301, 178] width 29 height 15
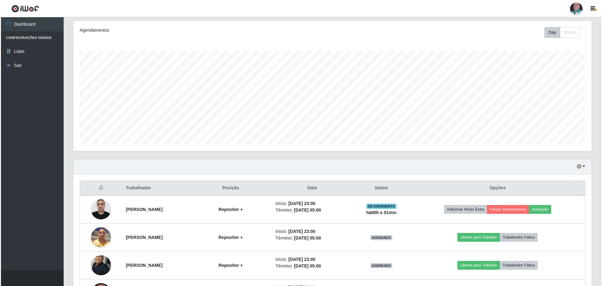
scroll to position [145, 0]
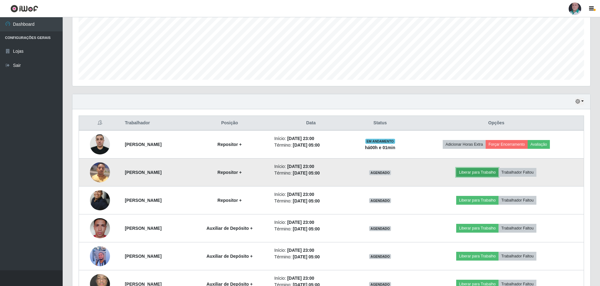
click at [483, 170] on button "Liberar para Trabalho" at bounding box center [478, 172] width 42 height 9
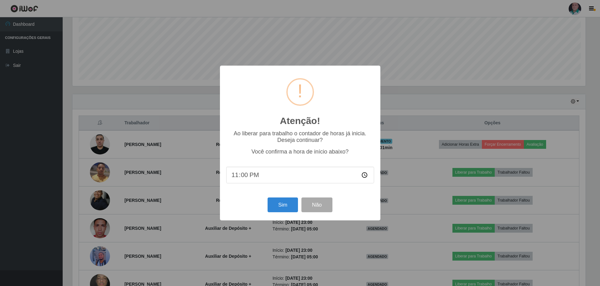
scroll to position [130, 515]
click at [288, 204] on button "Sim" at bounding box center [283, 204] width 30 height 15
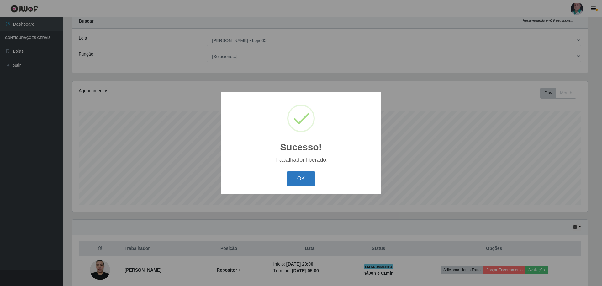
click at [309, 176] on button "OK" at bounding box center [301, 178] width 29 height 15
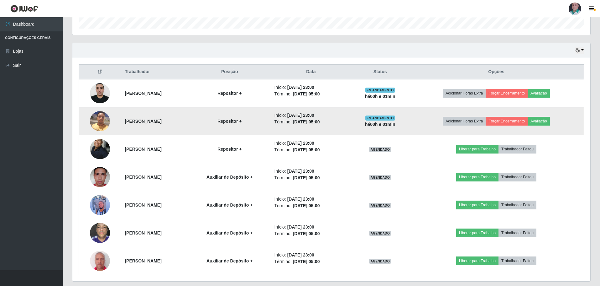
scroll to position [214, 0]
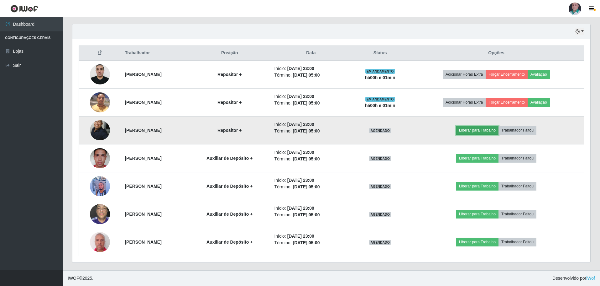
click at [488, 131] on button "Liberar para Trabalho" at bounding box center [478, 130] width 42 height 9
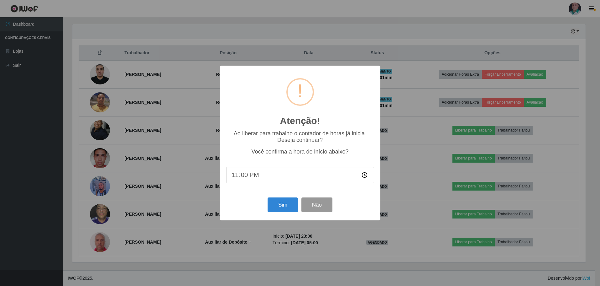
scroll to position [130, 515]
click at [287, 202] on button "Sim" at bounding box center [283, 204] width 30 height 15
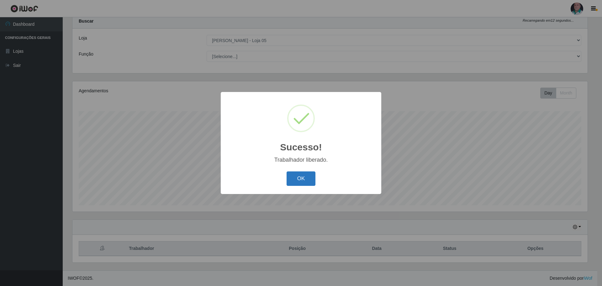
click at [311, 179] on button "OK" at bounding box center [301, 178] width 29 height 15
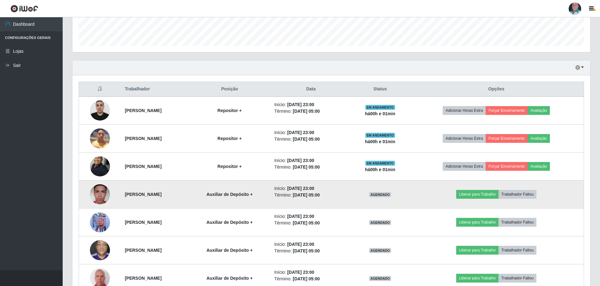
scroll to position [214, 0]
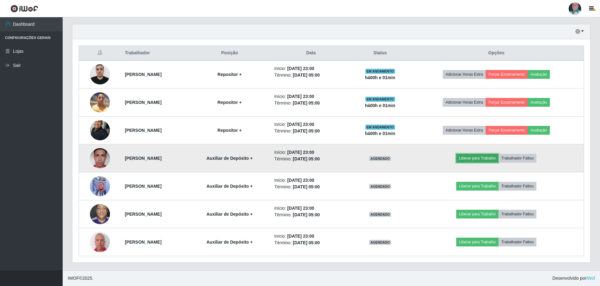
click at [483, 157] on button "Liberar para Trabalho" at bounding box center [478, 158] width 42 height 9
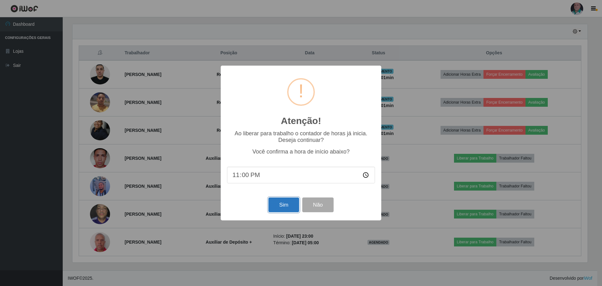
click at [284, 199] on button "Sim" at bounding box center [283, 204] width 30 height 15
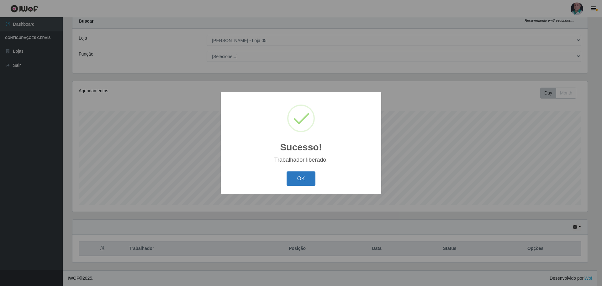
click at [304, 172] on button "OK" at bounding box center [301, 178] width 29 height 15
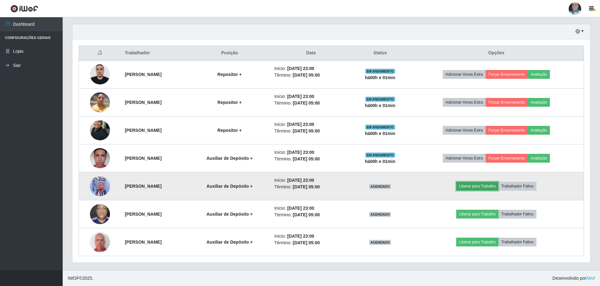
click at [487, 186] on button "Liberar para Trabalho" at bounding box center [478, 186] width 42 height 9
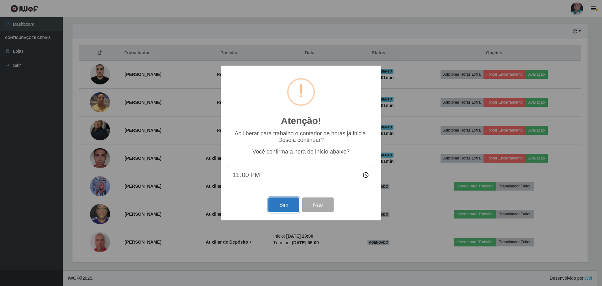
click at [284, 204] on button "Sim" at bounding box center [283, 204] width 30 height 15
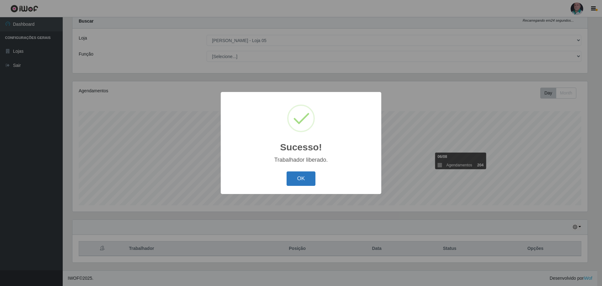
click at [298, 179] on button "OK" at bounding box center [301, 178] width 29 height 15
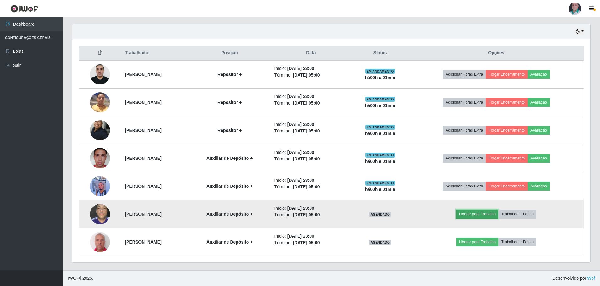
click at [486, 214] on button "Liberar para Trabalho" at bounding box center [478, 213] width 42 height 9
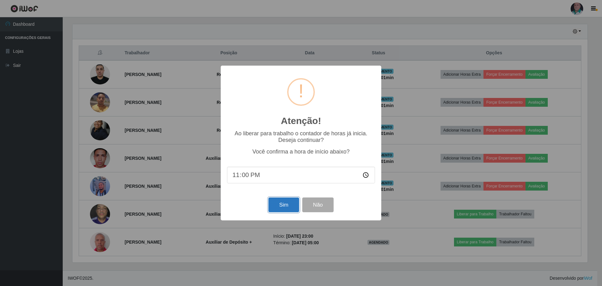
click at [277, 207] on button "Sim" at bounding box center [283, 204] width 30 height 15
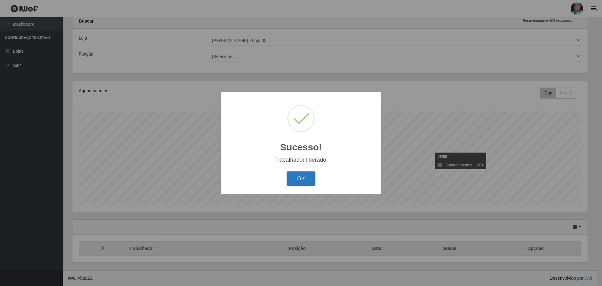
click at [302, 179] on button "OK" at bounding box center [301, 178] width 29 height 15
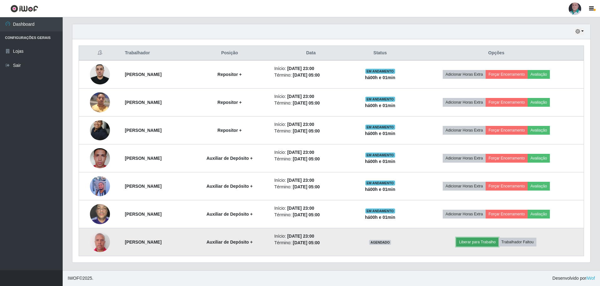
click at [494, 239] on button "Liberar para Trabalho" at bounding box center [478, 241] width 42 height 9
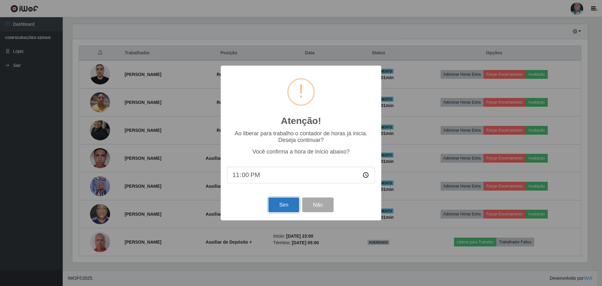
click at [270, 205] on button "Sim" at bounding box center [283, 204] width 30 height 15
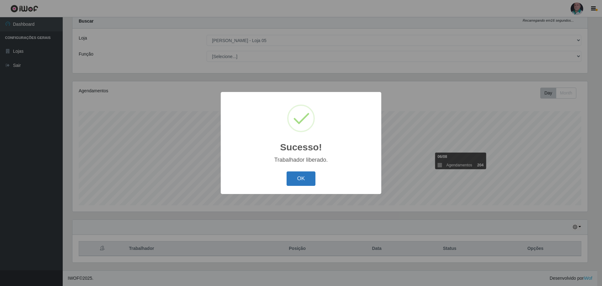
click at [293, 179] on button "OK" at bounding box center [301, 178] width 29 height 15
